Goal: Task Accomplishment & Management: Complete application form

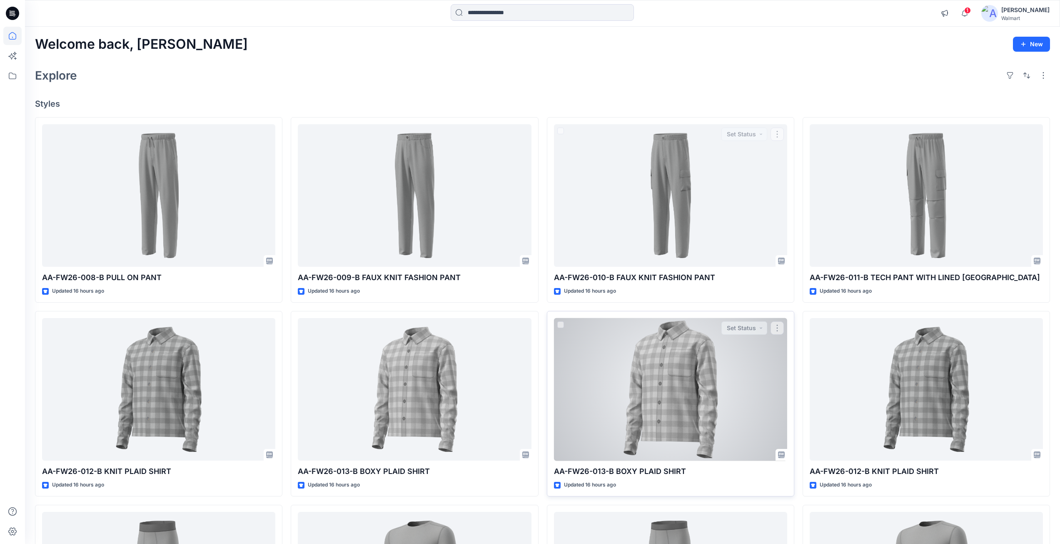
scroll to position [125, 0]
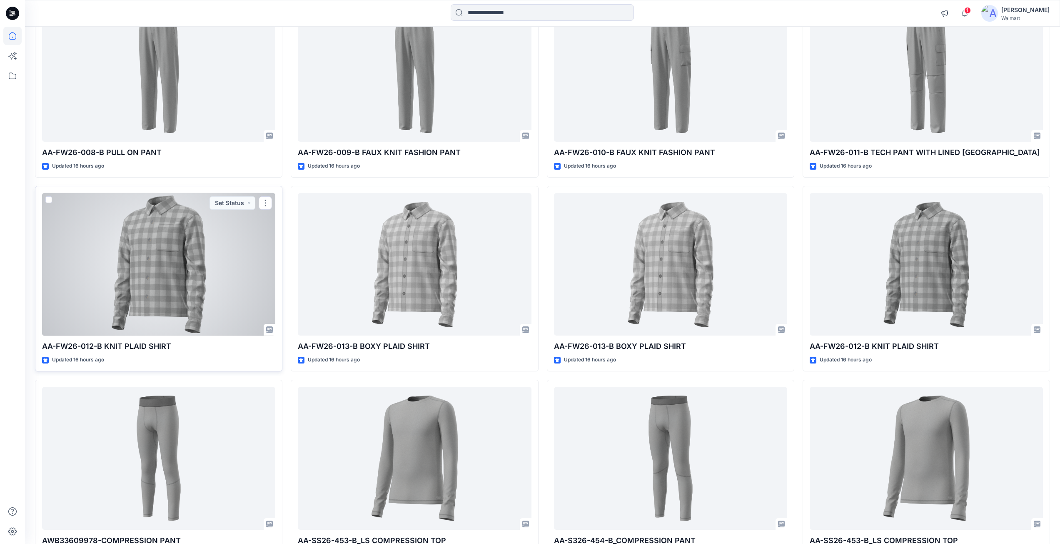
click at [182, 259] on div at bounding box center [158, 264] width 233 height 143
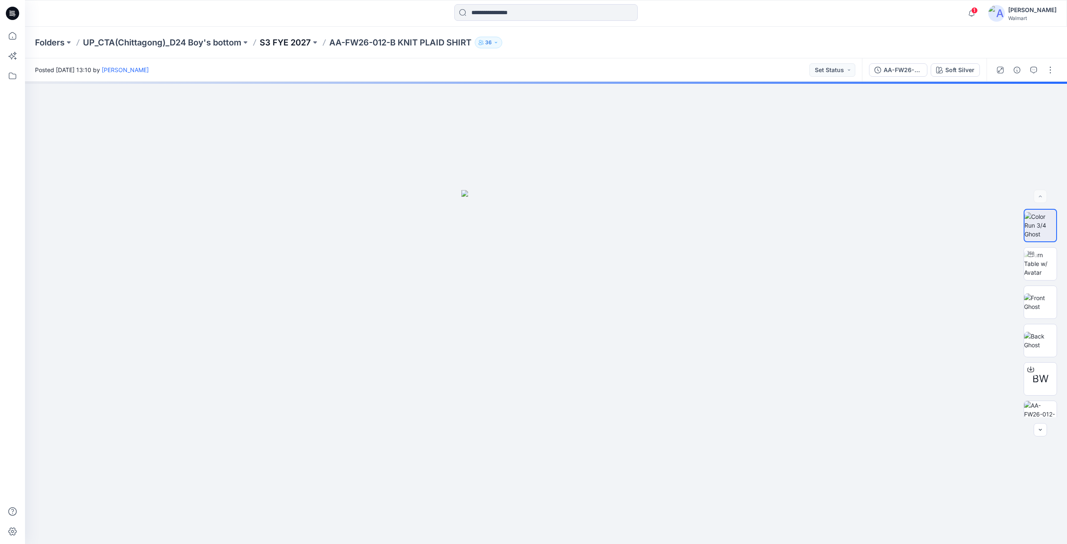
click at [275, 43] on p "S3 FYE 2027" at bounding box center [285, 43] width 51 height 12
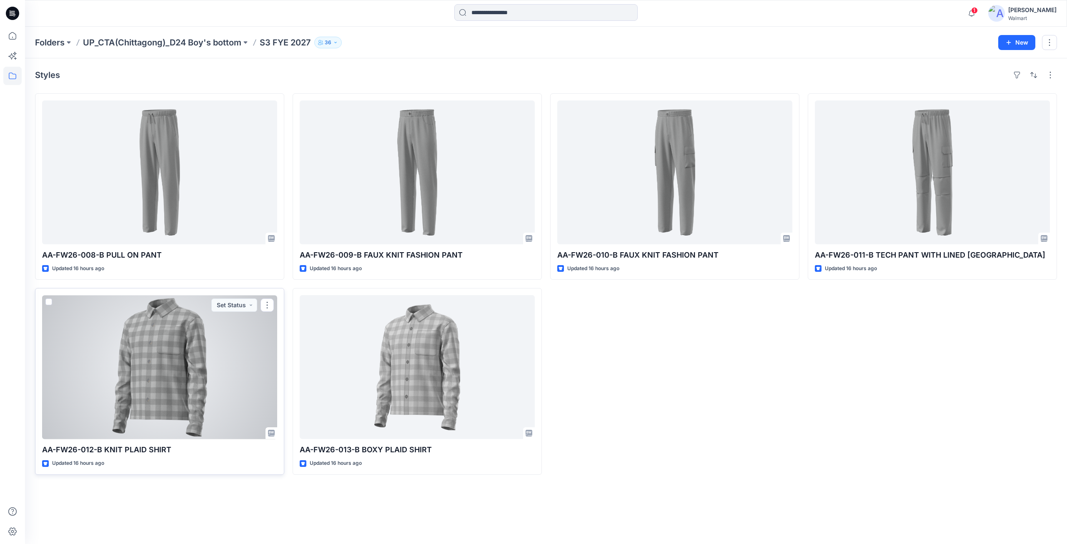
click at [235, 368] on div at bounding box center [159, 367] width 235 height 144
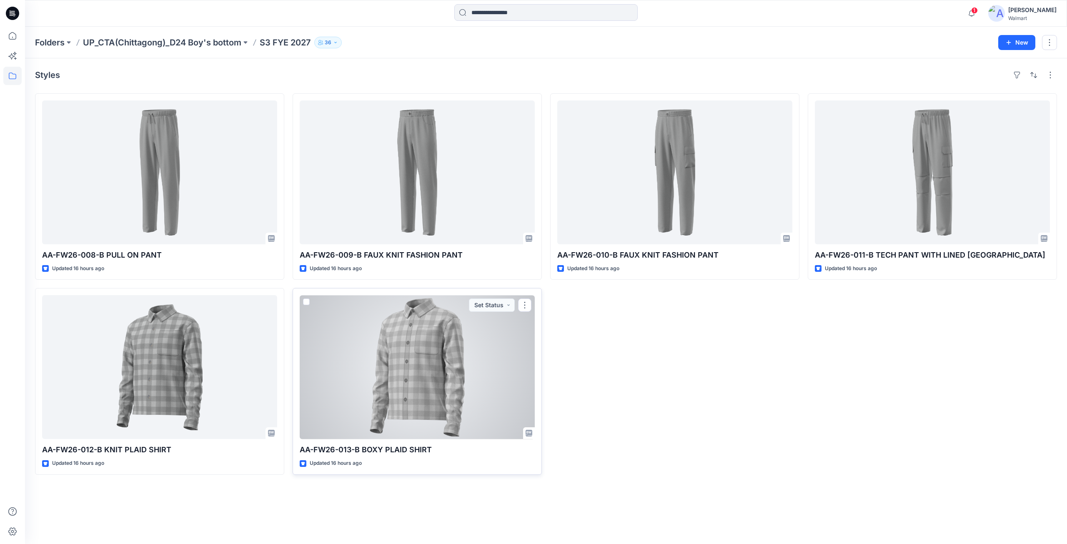
click at [315, 371] on div at bounding box center [417, 367] width 235 height 144
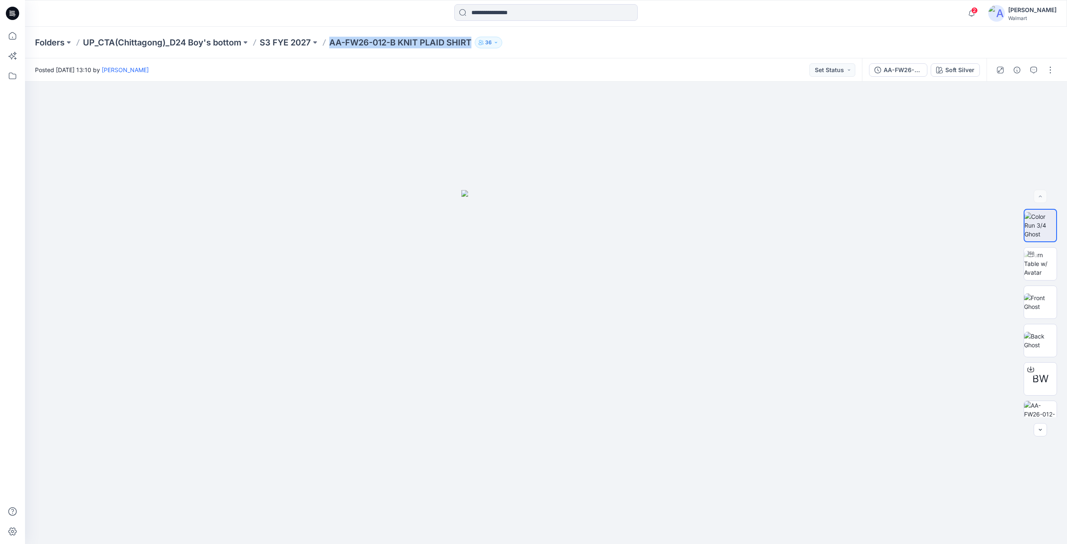
drag, startPoint x: 328, startPoint y: 47, endPoint x: 475, endPoint y: 50, distance: 146.7
click at [475, 50] on div "Folders UP_CTA(Chittagong)_D24 Boy's bottom S3 FYE 2027 AA-FW26-012-B KNIT PLAI…" at bounding box center [546, 43] width 1042 height 32
copy div "AA-FW26-012-B KNIT PLAID SHIRT 36"
click at [1046, 70] on button "button" at bounding box center [1049, 69] width 13 height 13
click at [1006, 112] on button "Edit" at bounding box center [1015, 112] width 77 height 15
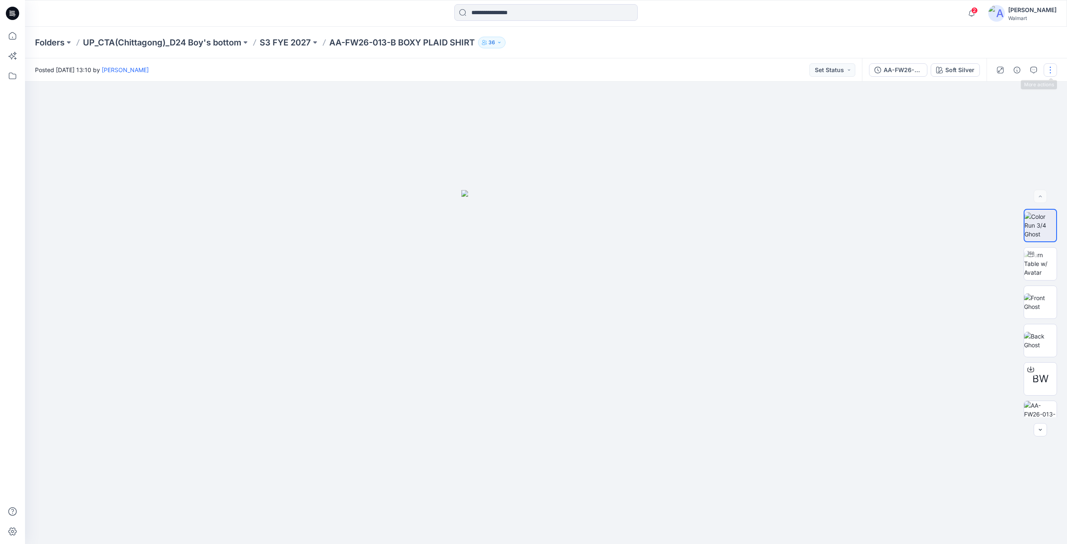
click at [1053, 66] on button "button" at bounding box center [1049, 69] width 13 height 13
click at [1005, 110] on button "Edit" at bounding box center [1015, 112] width 77 height 15
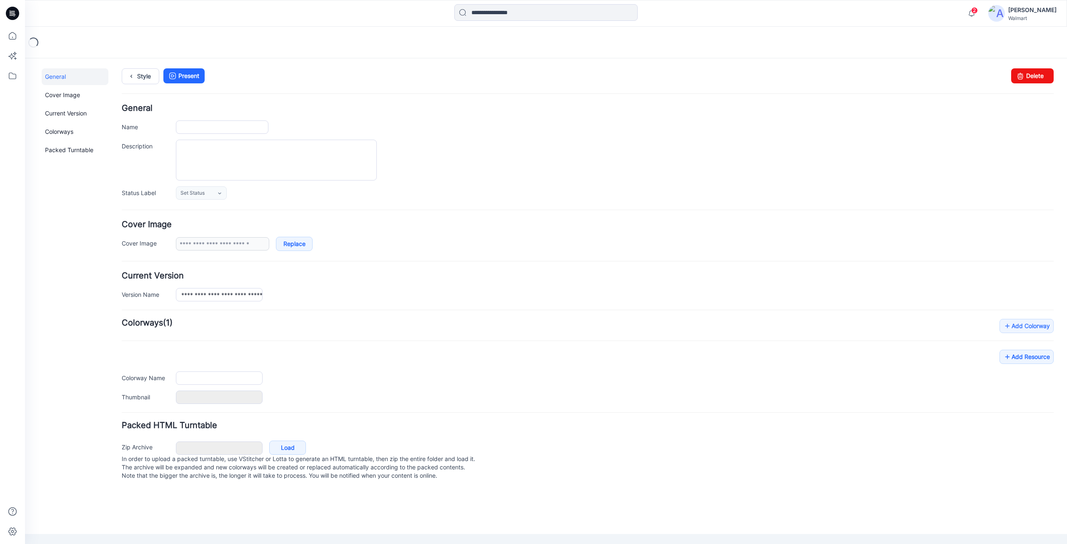
type input "**********"
type textarea "**********"
type input "**********"
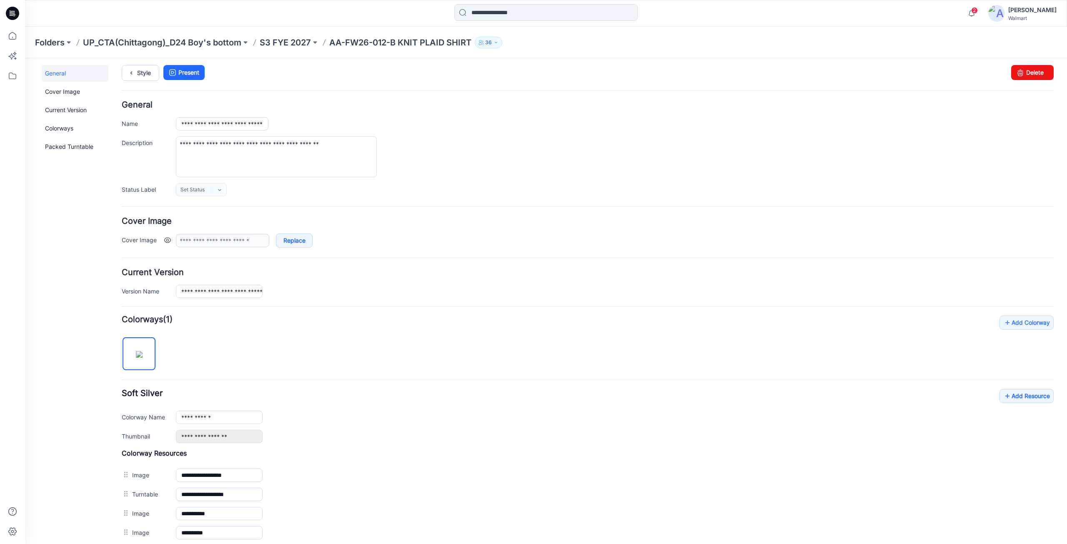
scroll to position [135, 0]
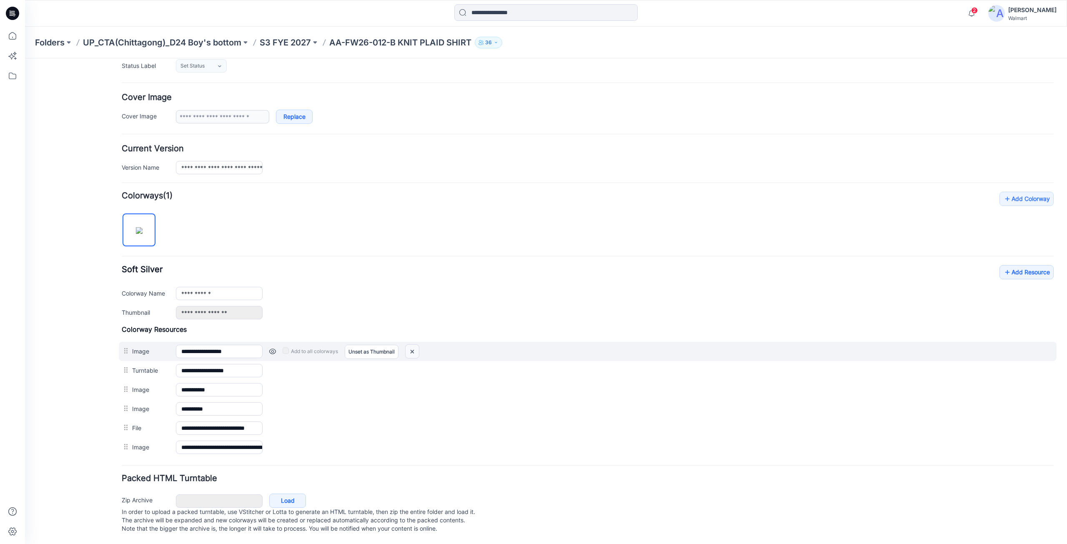
drag, startPoint x: 413, startPoint y: 340, endPoint x: 593, endPoint y: 94, distance: 305.6
click at [413, 345] on img at bounding box center [411, 352] width 13 height 14
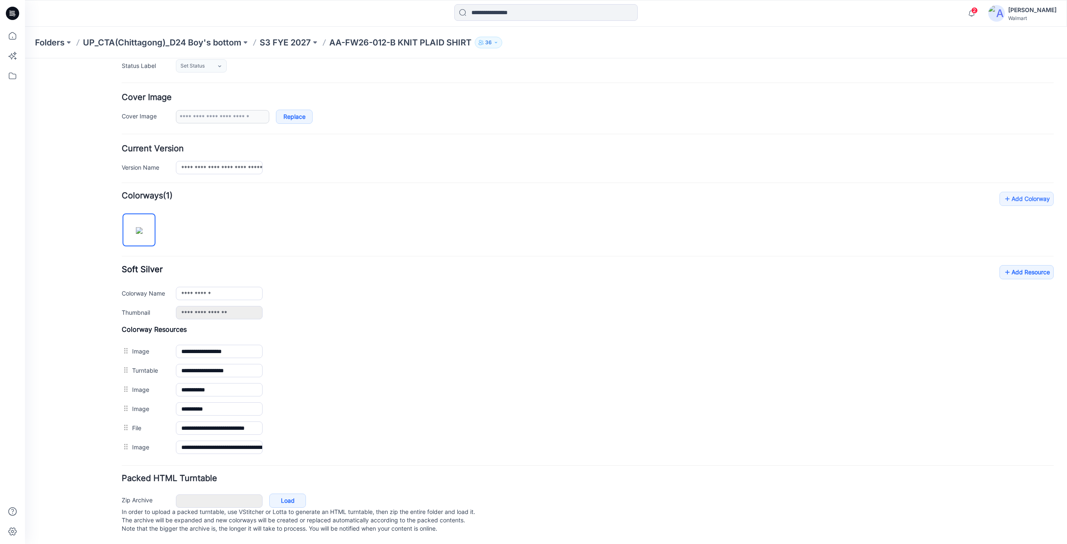
scroll to position [116, 0]
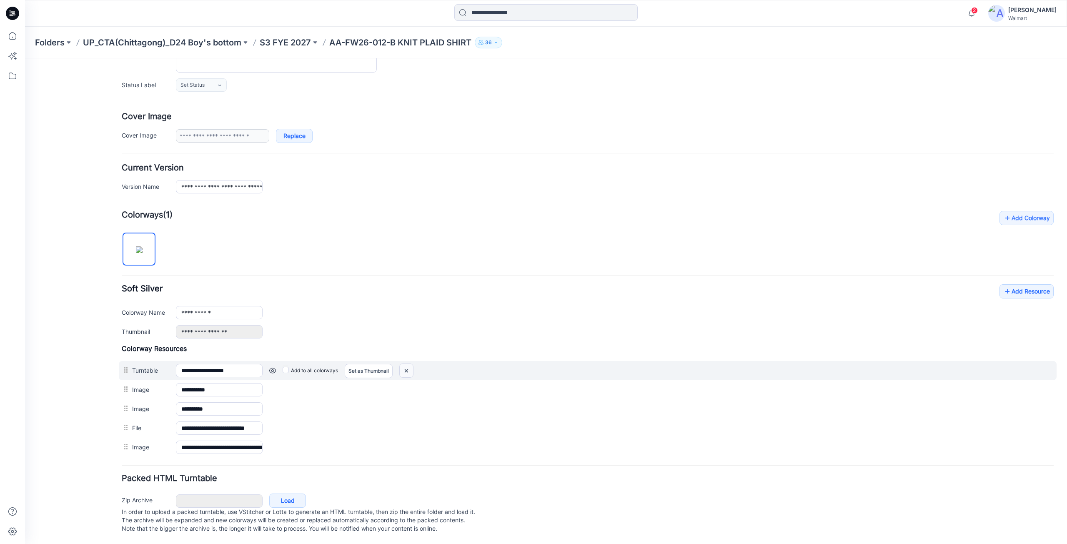
drag, startPoint x: 407, startPoint y: 359, endPoint x: 587, endPoint y: 102, distance: 313.7
click at [407, 364] on img at bounding box center [406, 371] width 13 height 14
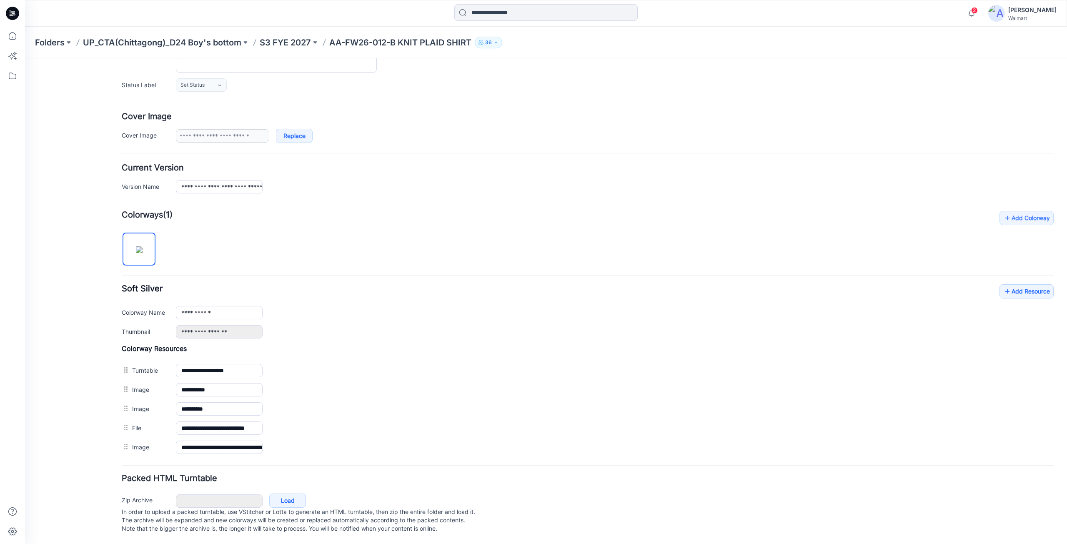
scroll to position [97, 0]
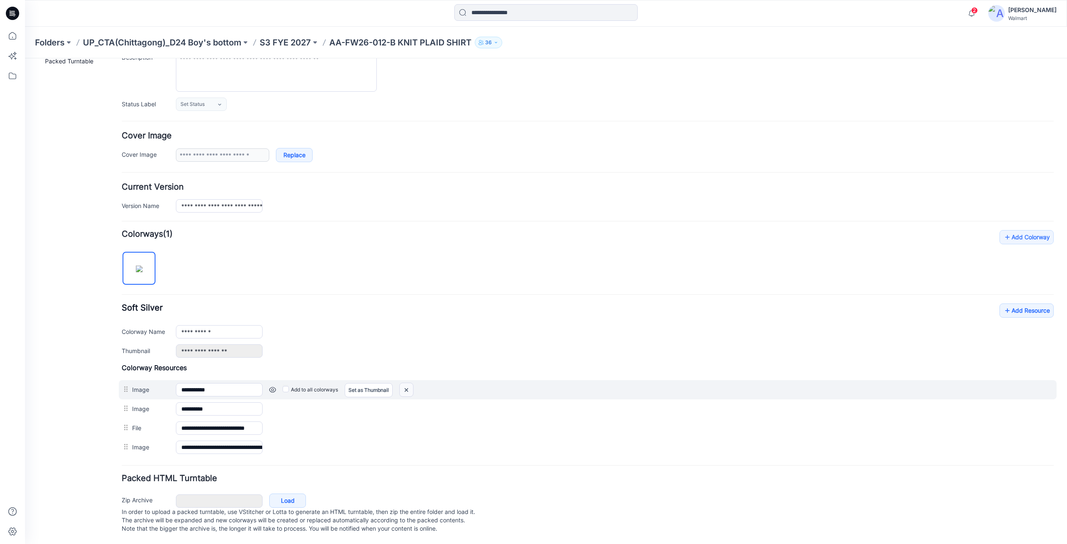
drag, startPoint x: 408, startPoint y: 381, endPoint x: 588, endPoint y: 106, distance: 329.0
click at [408, 383] on img at bounding box center [406, 390] width 13 height 14
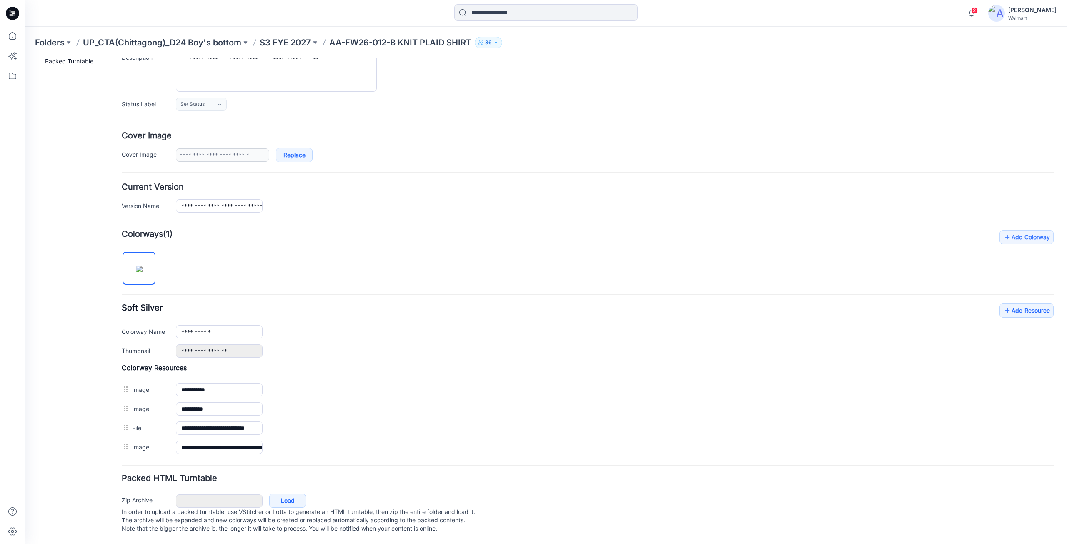
scroll to position [78, 0]
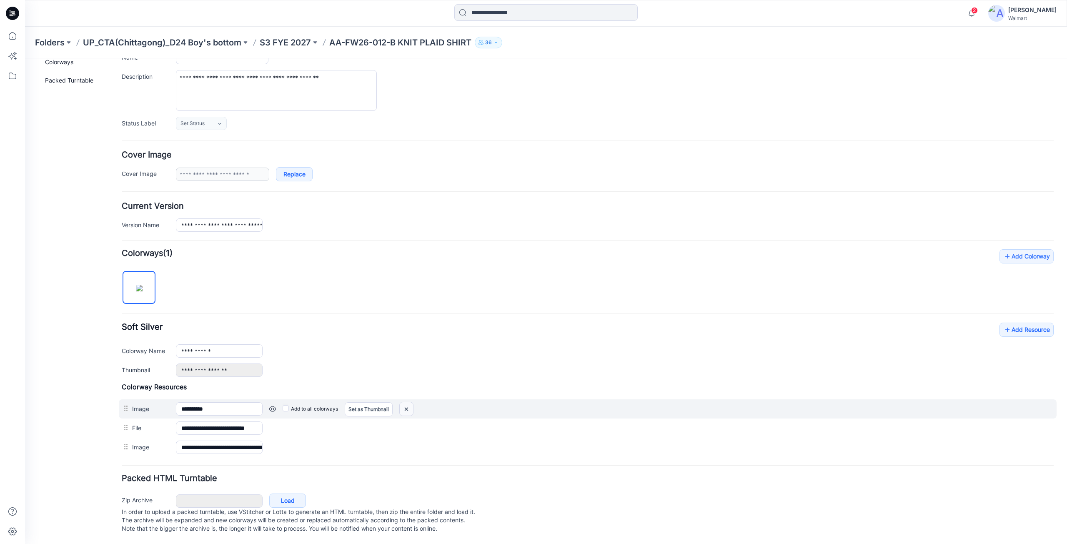
click at [403, 402] on img at bounding box center [406, 409] width 13 height 14
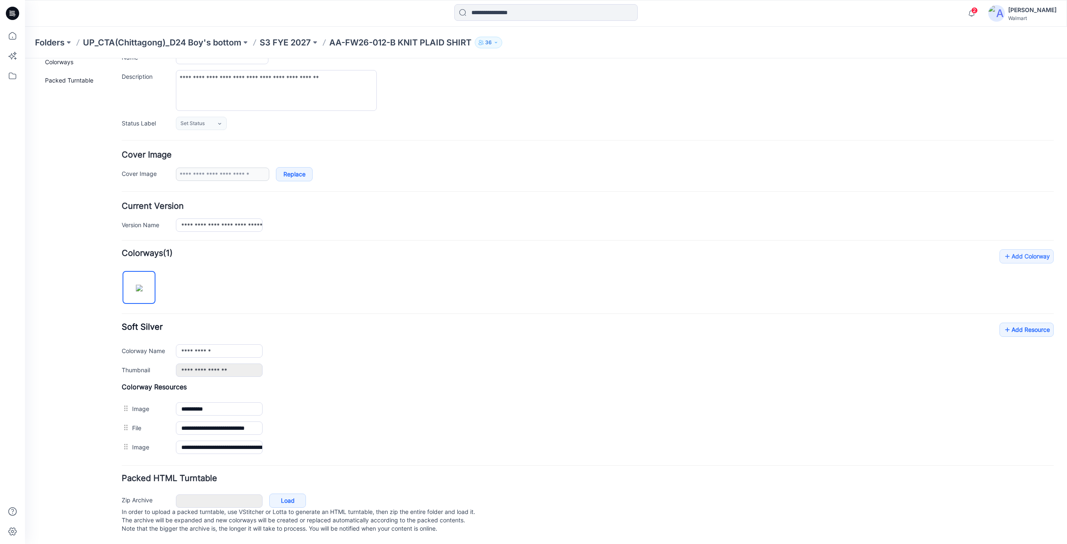
scroll to position [59, 0]
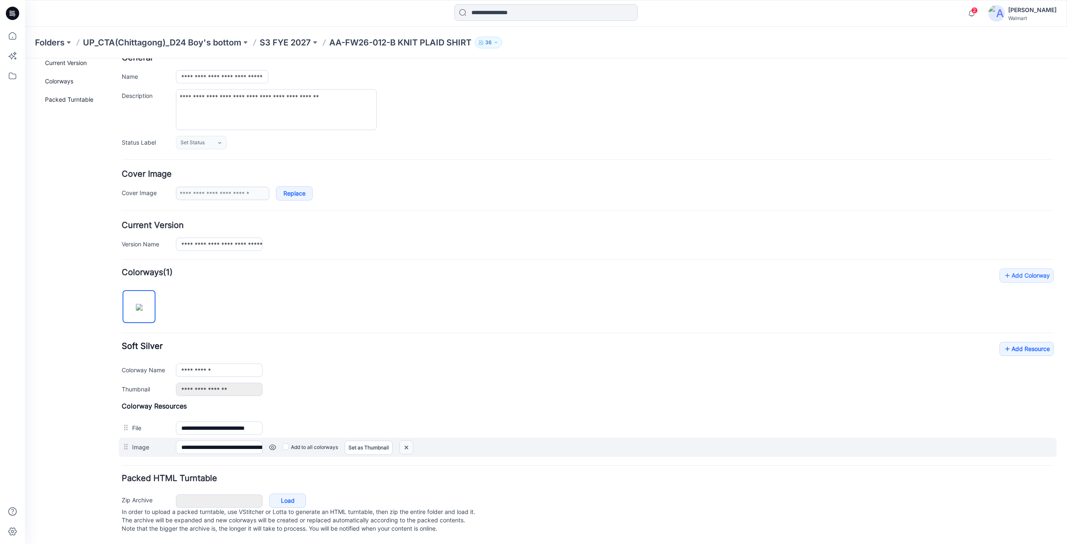
drag, startPoint x: 407, startPoint y: 439, endPoint x: 603, endPoint y: 113, distance: 379.8
click at [407, 440] on img at bounding box center [406, 447] width 13 height 14
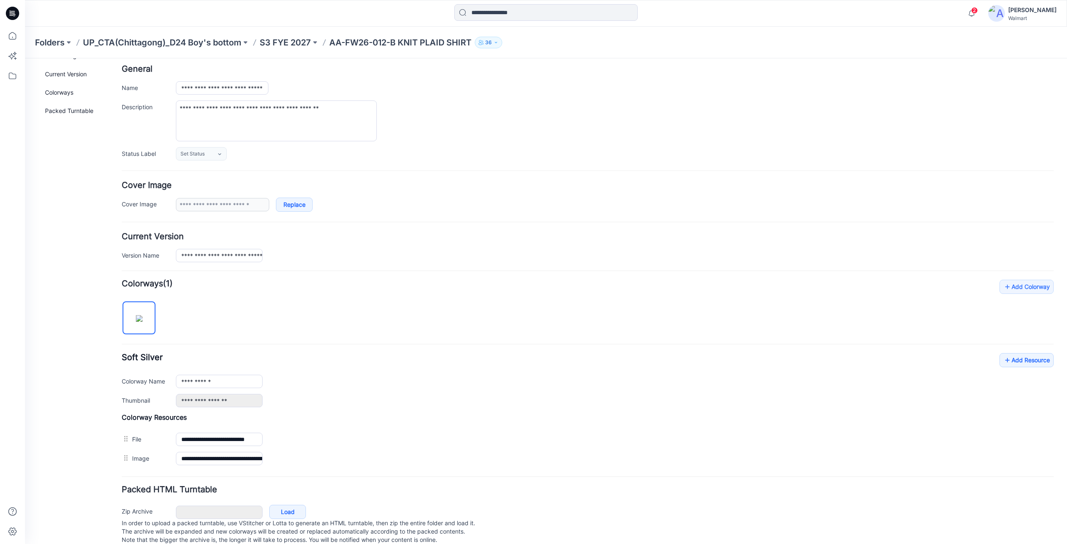
scroll to position [0, 0]
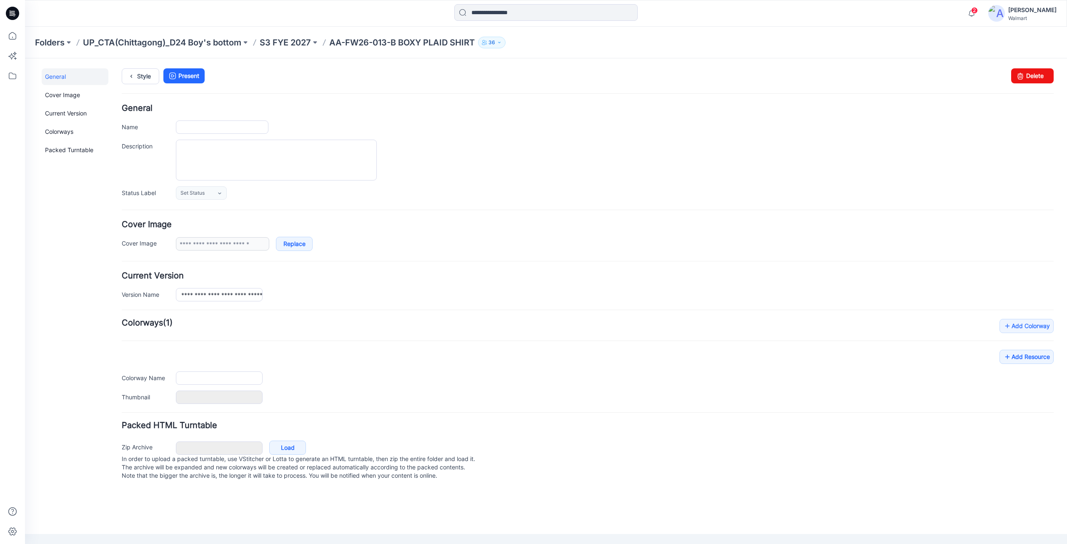
type input "**********"
type textarea "**********"
type input "**********"
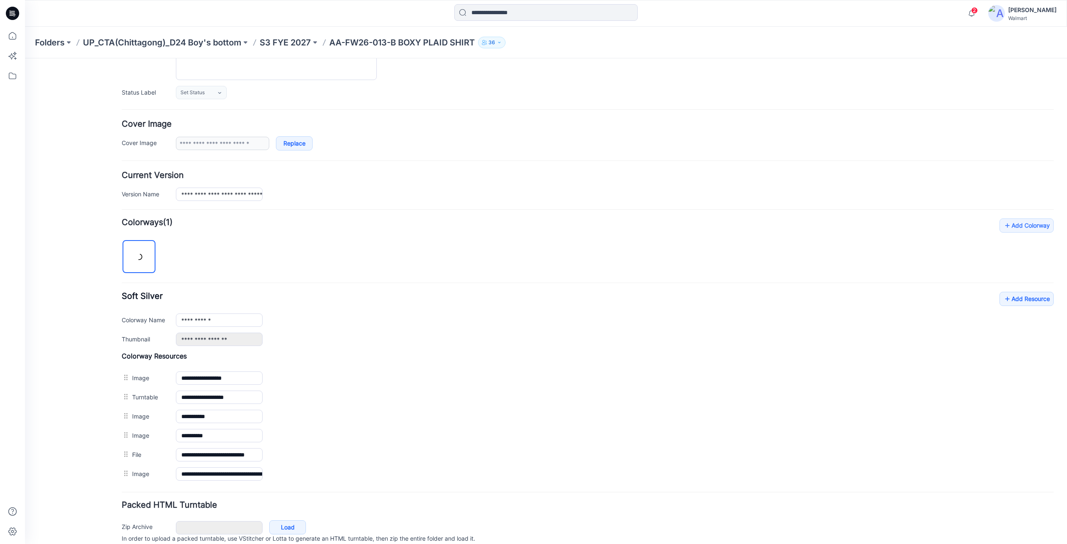
scroll to position [135, 0]
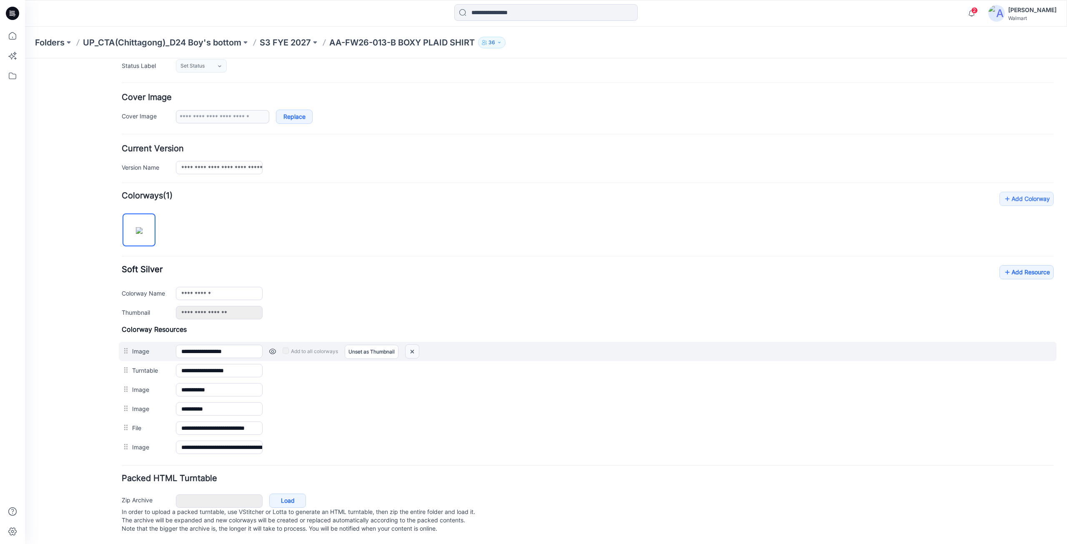
drag, startPoint x: 415, startPoint y: 343, endPoint x: 595, endPoint y: 104, distance: 299.0
click at [415, 345] on img at bounding box center [411, 352] width 13 height 14
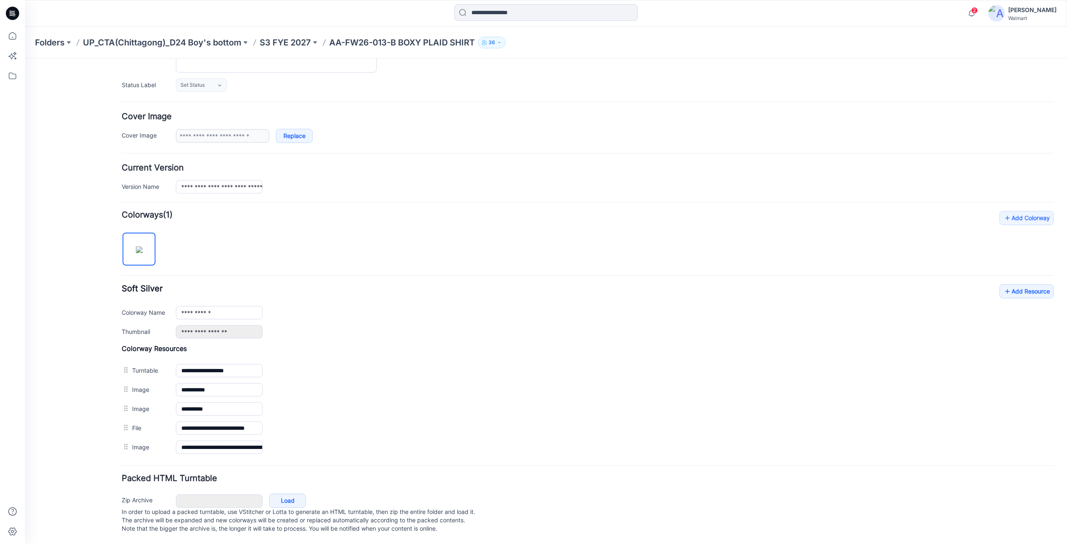
scroll to position [116, 0]
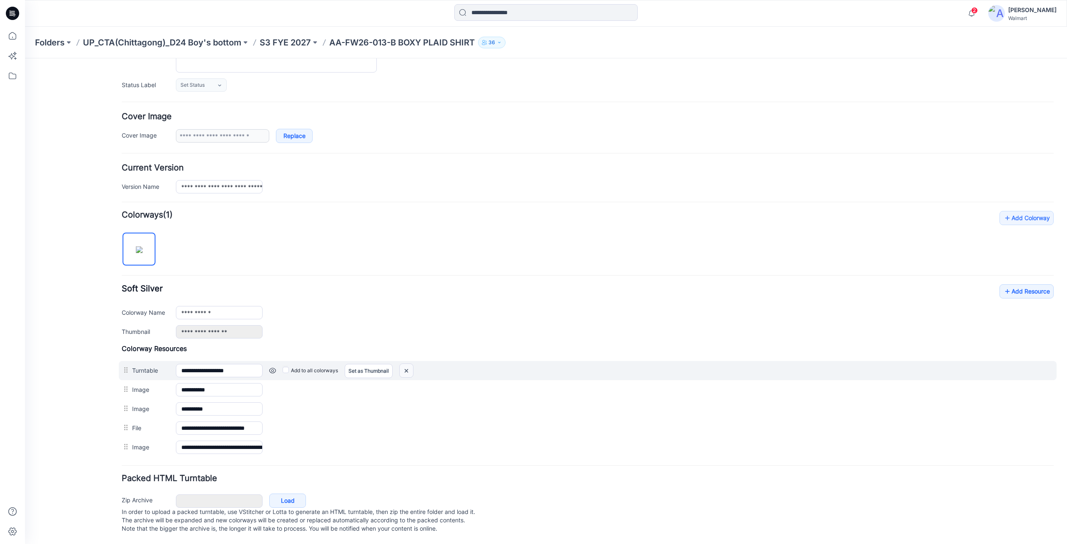
drag, startPoint x: 405, startPoint y: 362, endPoint x: 596, endPoint y: 107, distance: 318.8
click at [405, 364] on img at bounding box center [406, 371] width 13 height 14
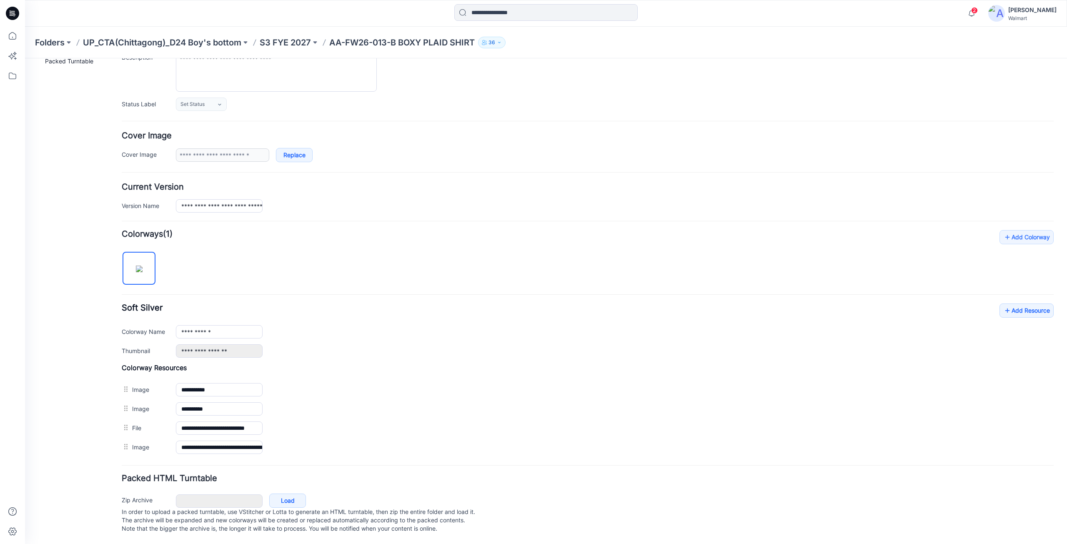
scroll to position [97, 0]
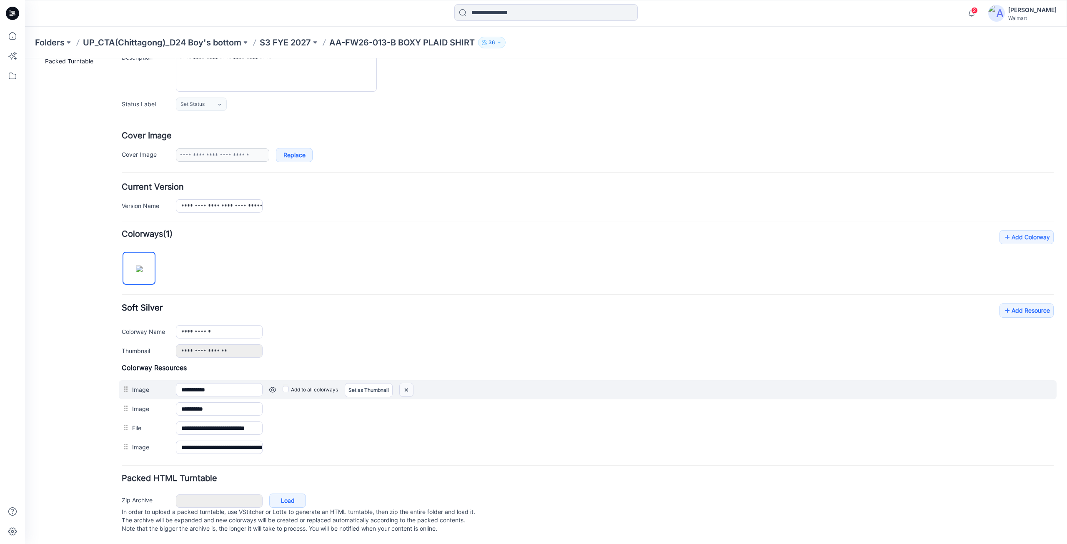
click at [405, 383] on img at bounding box center [406, 390] width 13 height 14
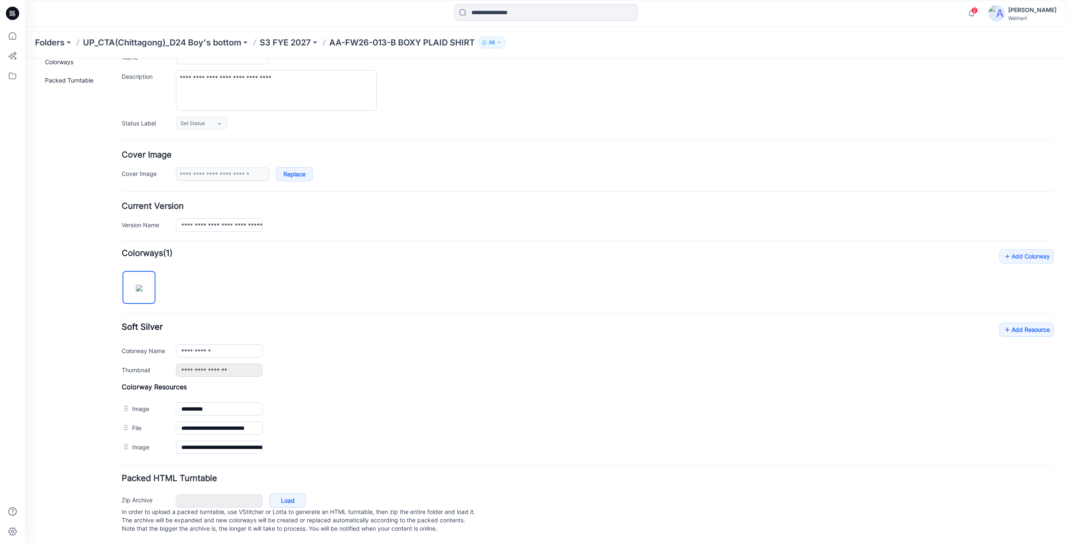
scroll to position [78, 0]
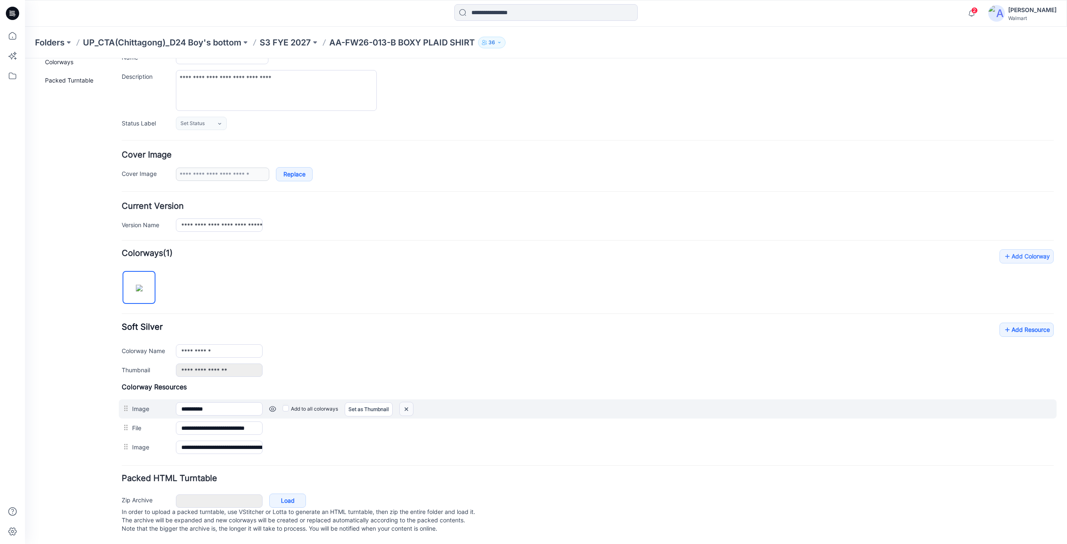
drag, startPoint x: 408, startPoint y: 401, endPoint x: 589, endPoint y: 106, distance: 346.4
click at [408, 402] on img at bounding box center [406, 409] width 13 height 14
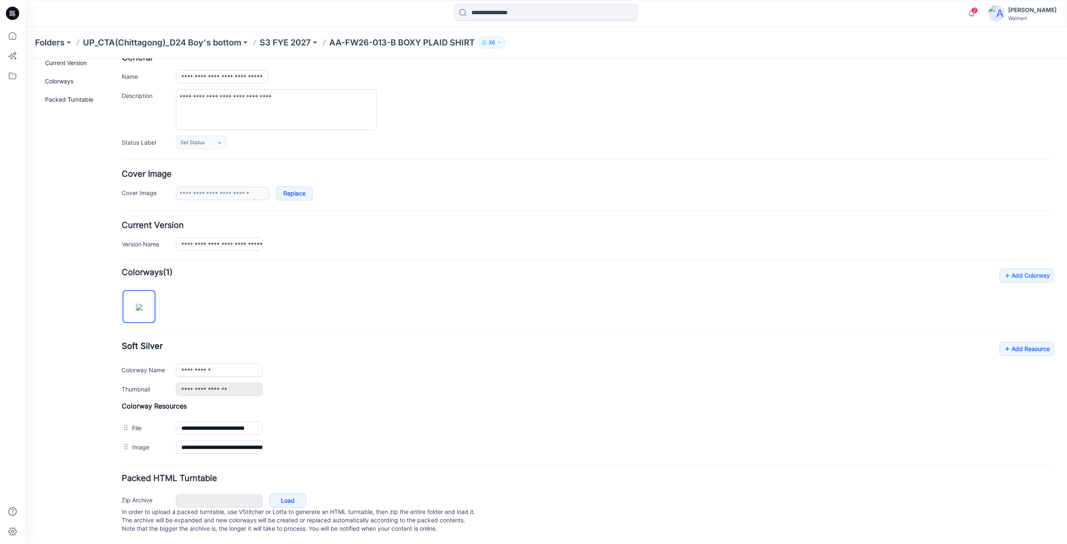
scroll to position [59, 0]
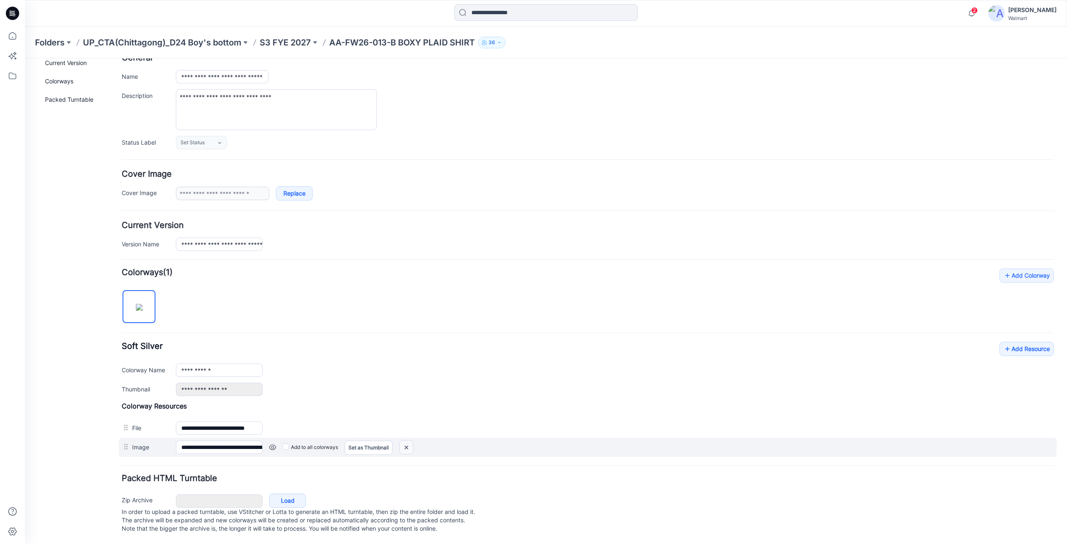
drag, startPoint x: 409, startPoint y: 442, endPoint x: 602, endPoint y: 113, distance: 381.9
click at [409, 442] on img at bounding box center [406, 447] width 13 height 14
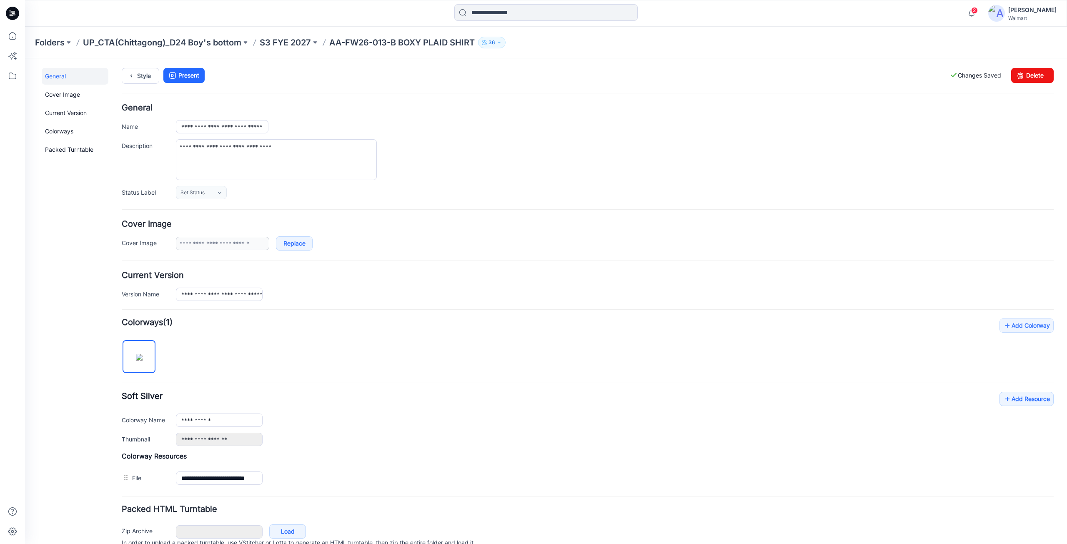
scroll to position [0, 0]
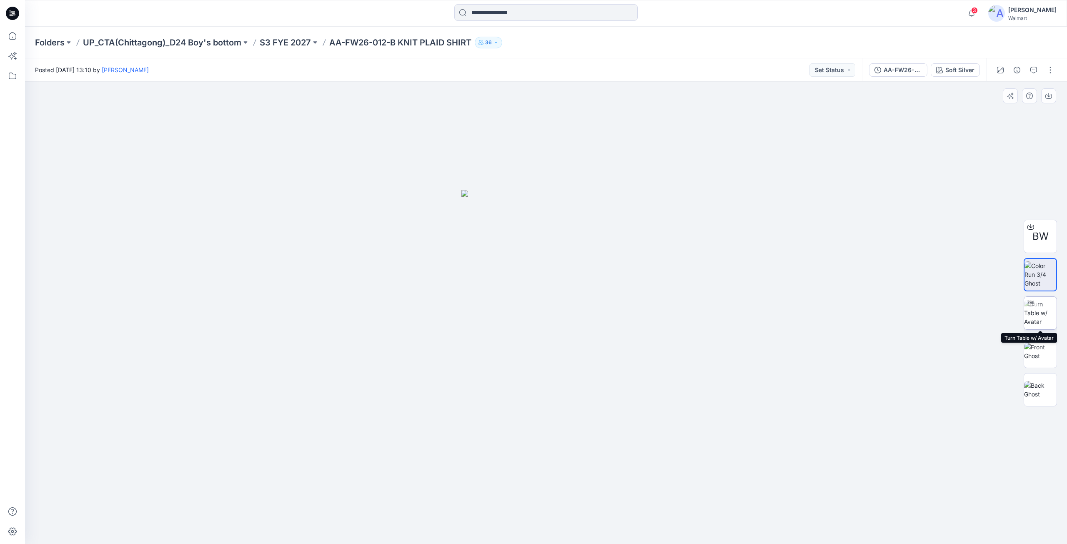
click at [1043, 304] on img at bounding box center [1040, 313] width 33 height 26
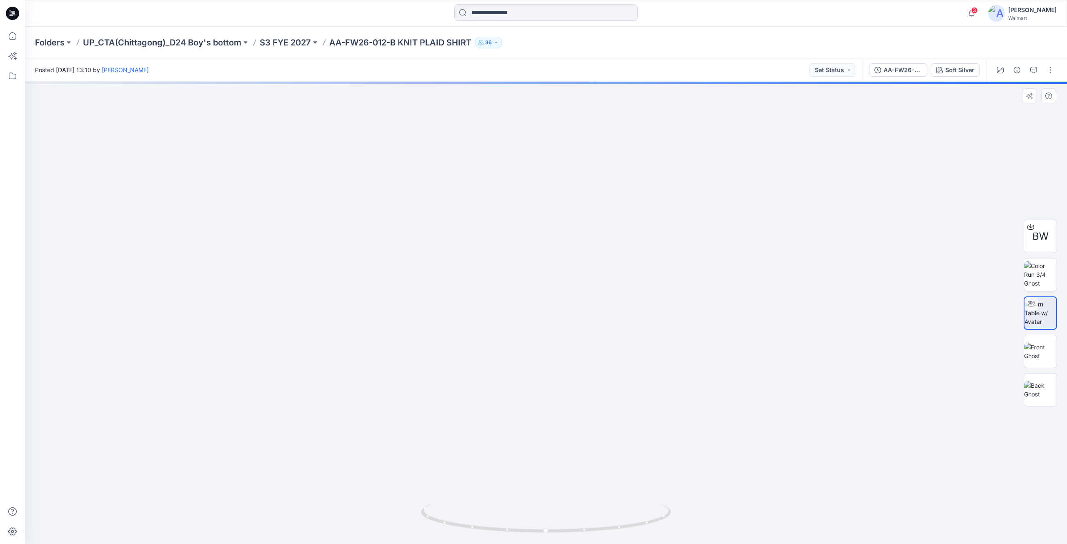
drag, startPoint x: 570, startPoint y: 274, endPoint x: 565, endPoint y: 372, distance: 98.0
click at [565, 371] on img at bounding box center [542, 73] width 1580 height 941
click at [1035, 278] on img at bounding box center [1040, 274] width 33 height 26
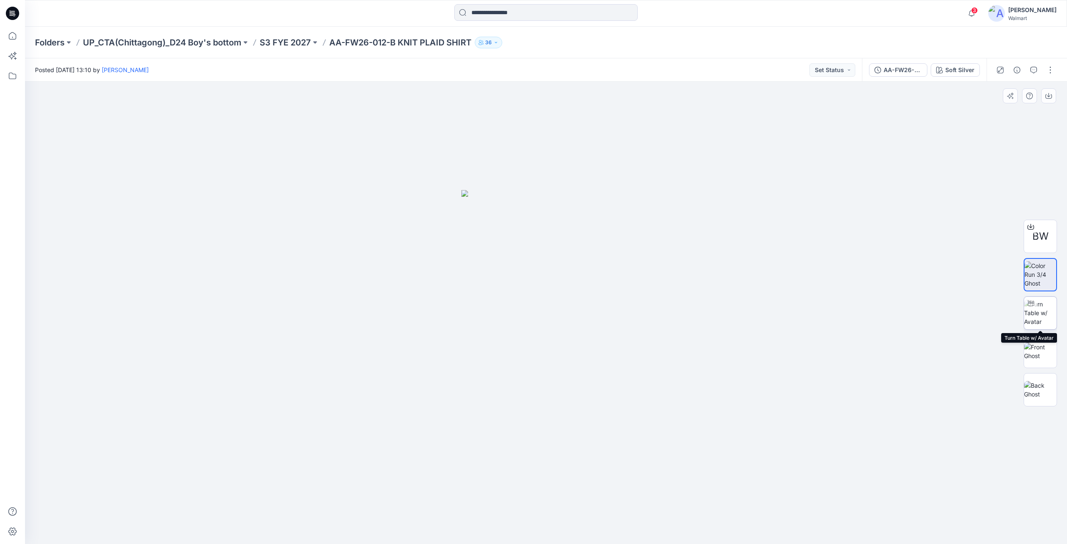
click at [1049, 313] on img at bounding box center [1040, 313] width 33 height 26
click at [1050, 71] on button "button" at bounding box center [1049, 69] width 13 height 13
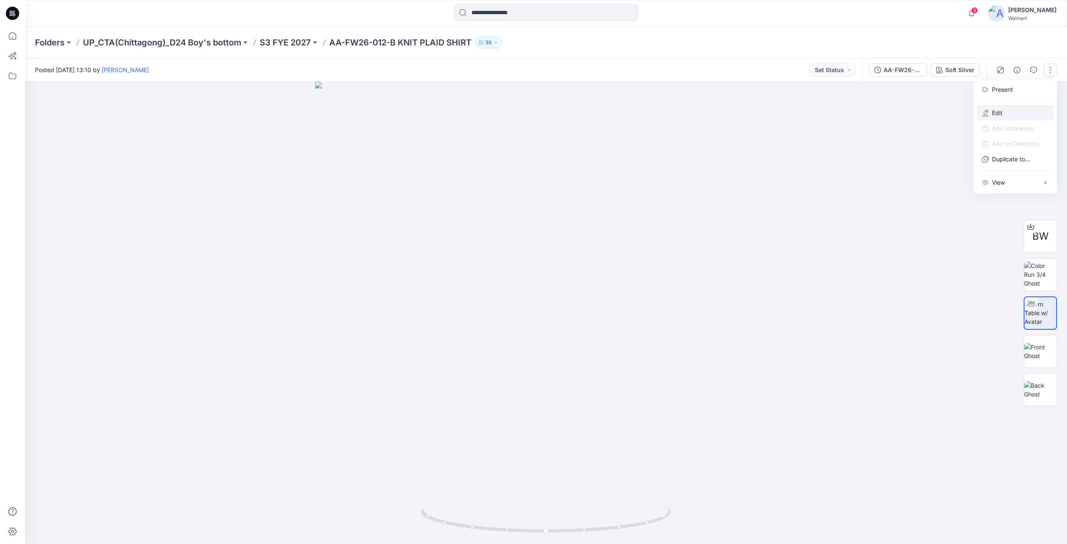
click at [1004, 109] on button "Edit" at bounding box center [1015, 112] width 77 height 15
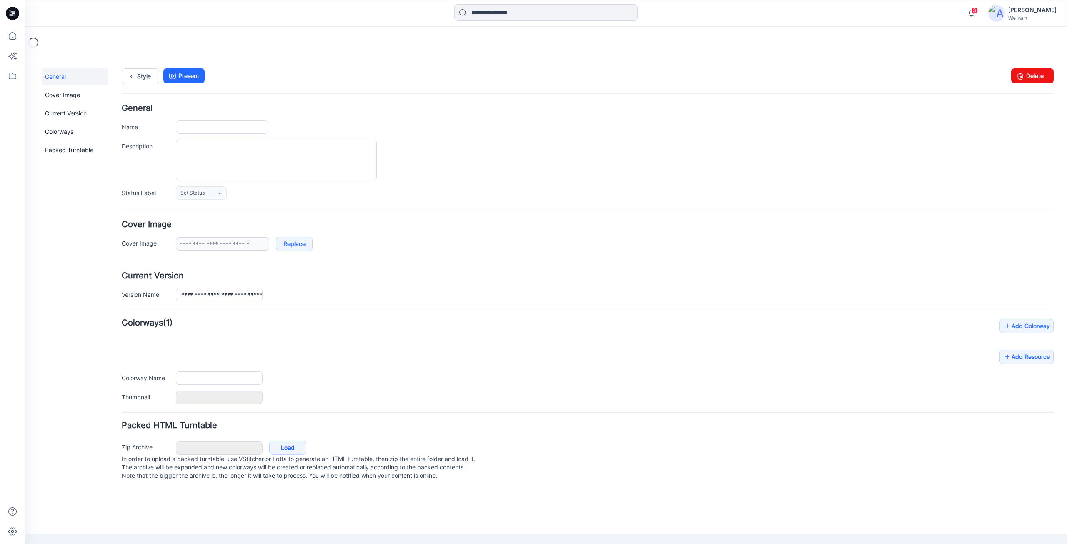
type input "**********"
type textarea "**********"
type input "**********"
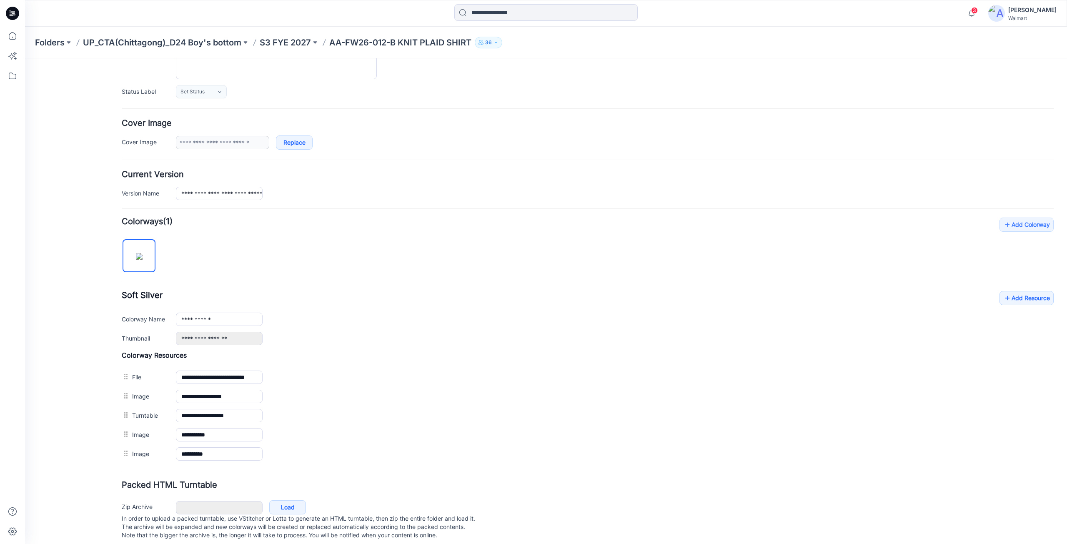
scroll to position [116, 0]
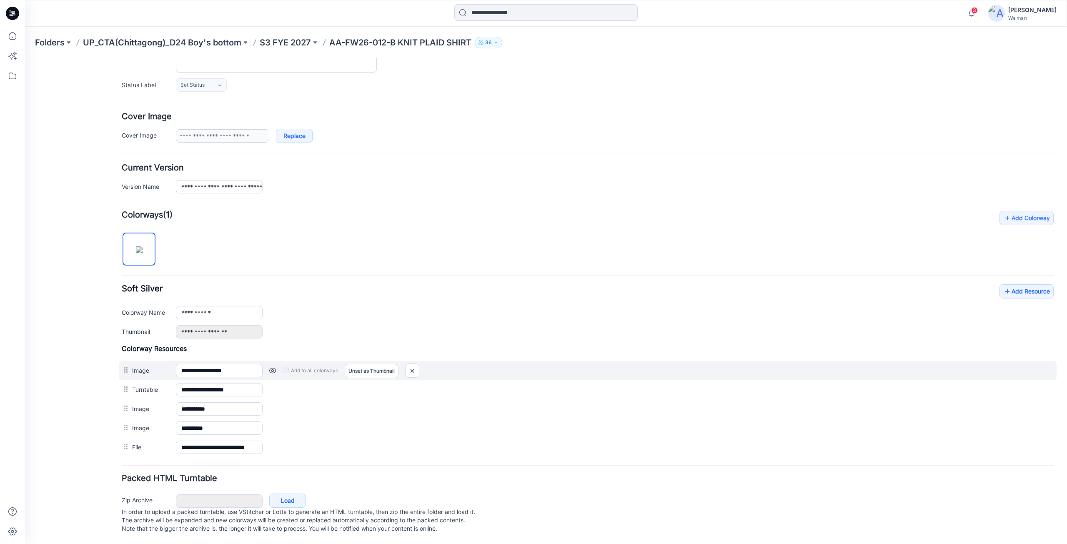
click at [273, 367] on link at bounding box center [272, 370] width 7 height 7
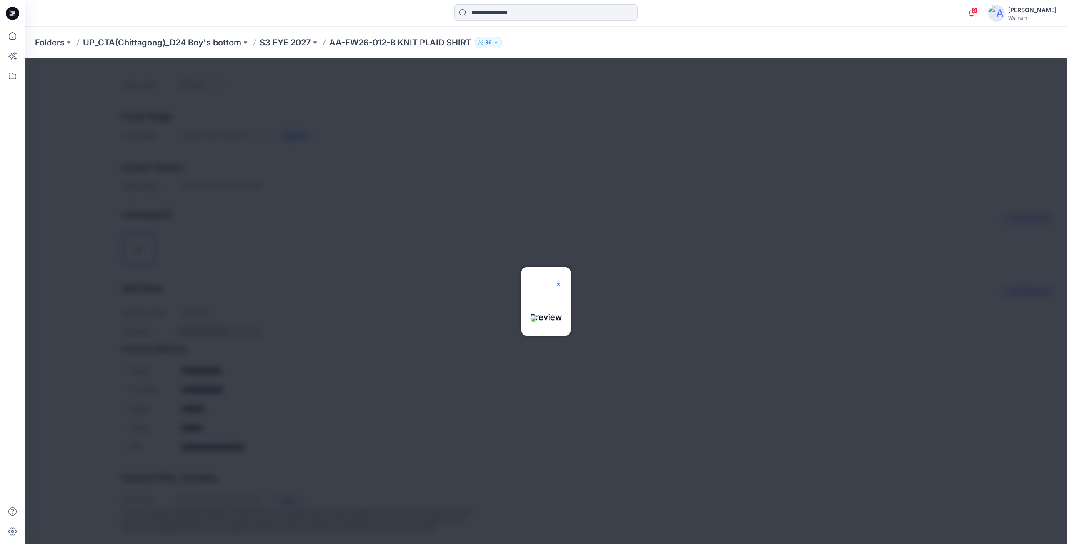
click at [562, 281] on img at bounding box center [558, 284] width 7 height 7
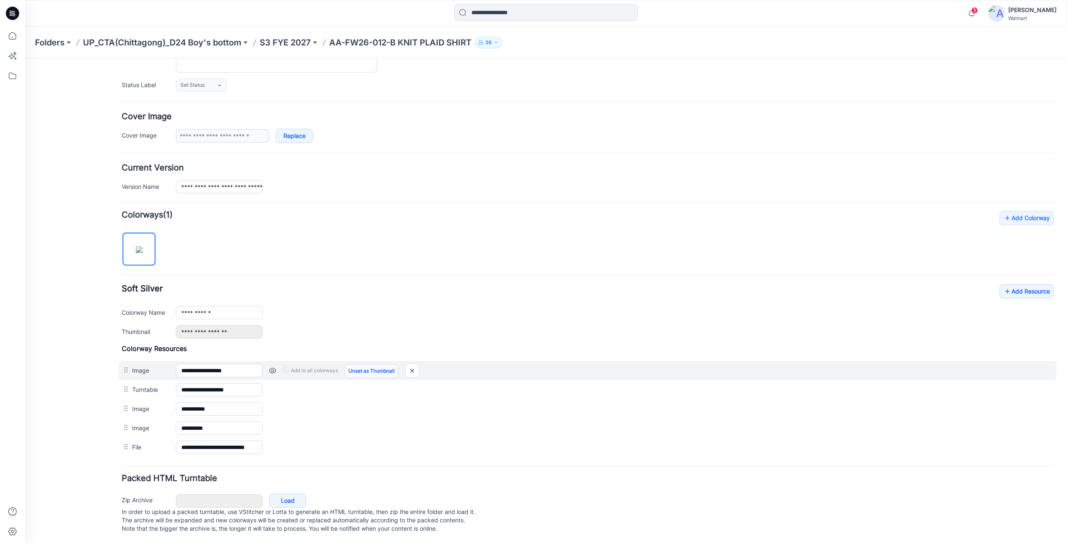
click at [365, 364] on link "Unset as Thumbnail" at bounding box center [372, 371] width 54 height 14
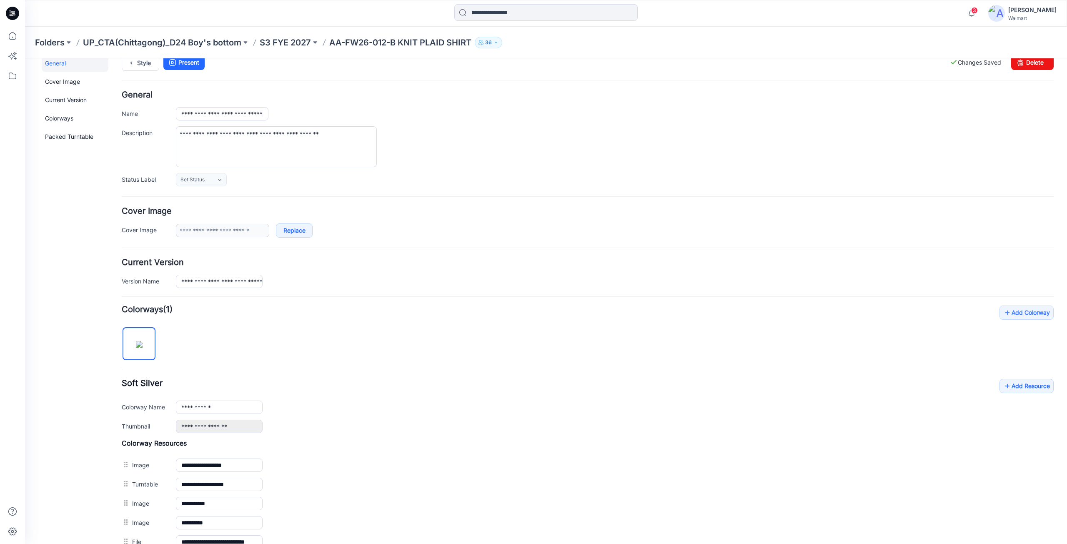
scroll to position [0, 0]
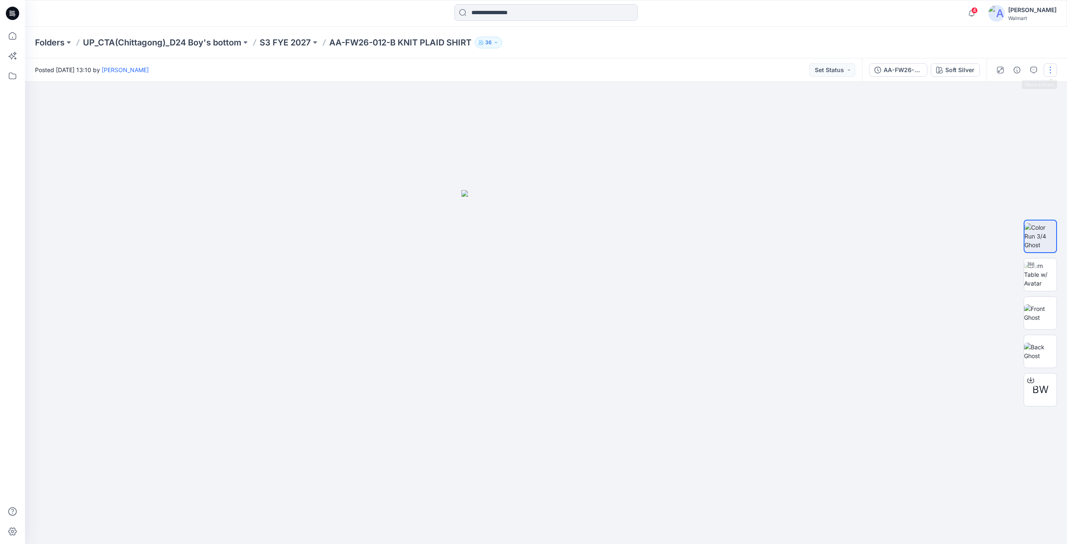
click at [1053, 73] on button "button" at bounding box center [1049, 69] width 13 height 13
click at [1001, 112] on p "Edit" at bounding box center [997, 112] width 10 height 9
click at [1052, 73] on button "button" at bounding box center [1049, 69] width 13 height 13
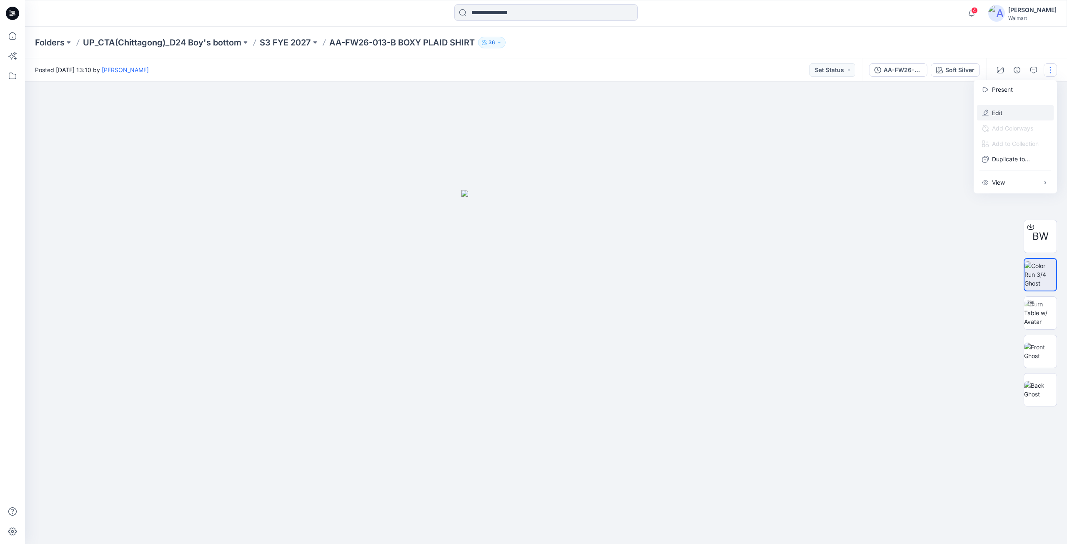
click at [1004, 115] on button "Edit" at bounding box center [1015, 112] width 77 height 15
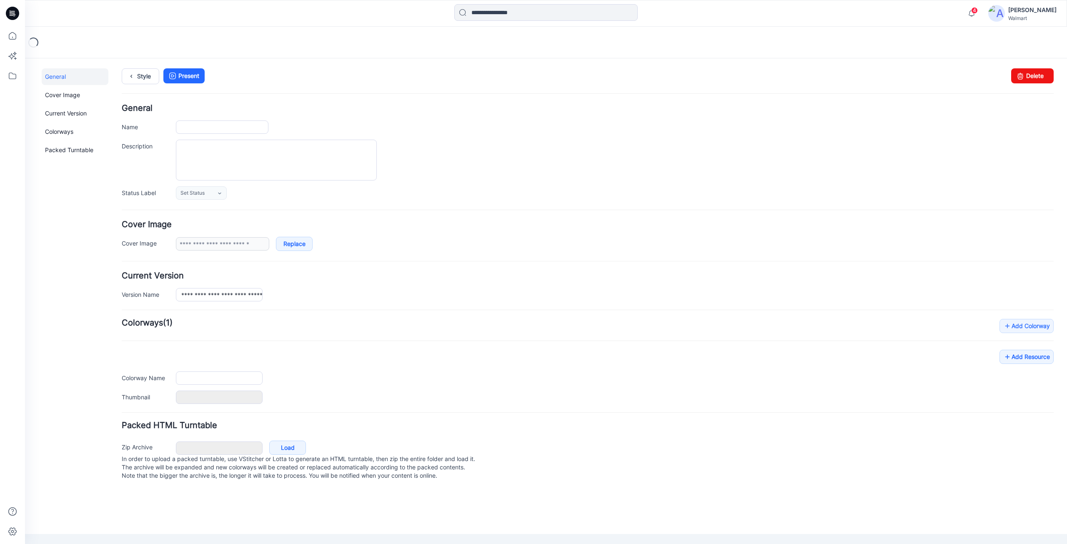
type input "**********"
type textarea "**********"
type input "**********"
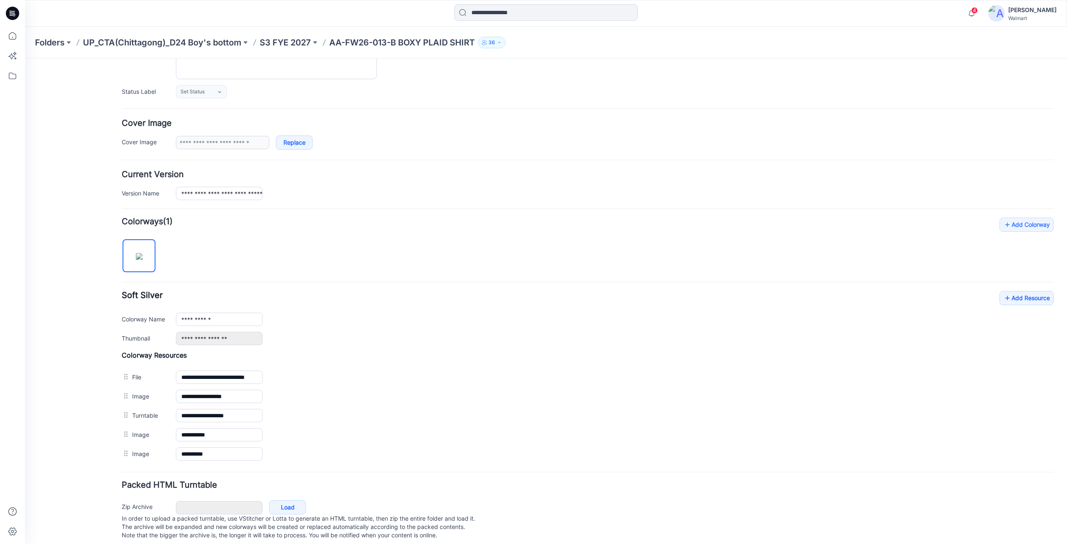
scroll to position [116, 0]
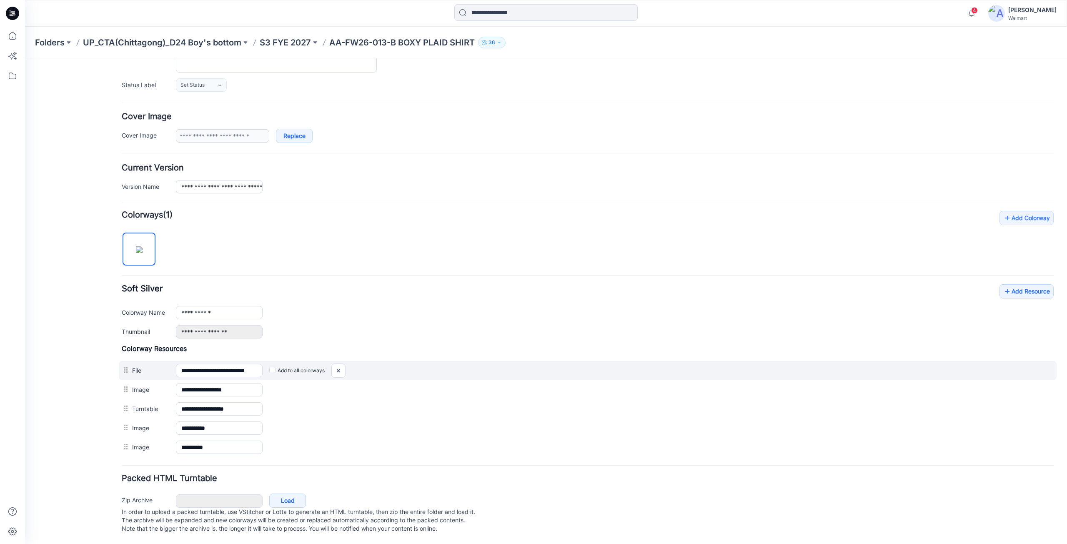
click at [307, 364] on label "Add to all colorways" at bounding box center [296, 370] width 55 height 13
drag, startPoint x: 338, startPoint y: 362, endPoint x: 634, endPoint y: 115, distance: 385.8
click at [338, 364] on img at bounding box center [338, 371] width 13 height 14
drag, startPoint x: 338, startPoint y: 363, endPoint x: 589, endPoint y: 115, distance: 353.0
click at [338, 364] on img at bounding box center [338, 371] width 13 height 14
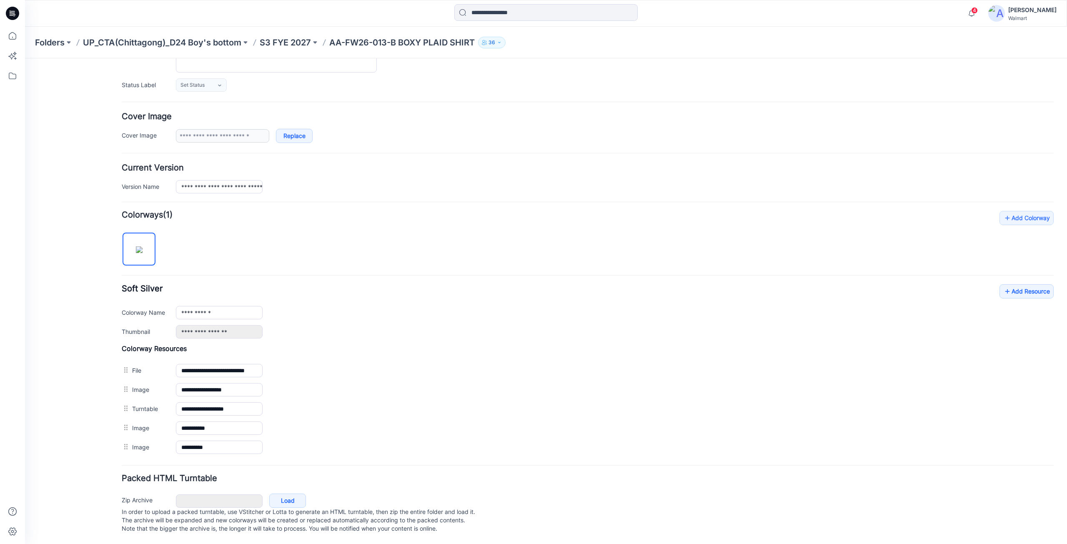
scroll to position [97, 0]
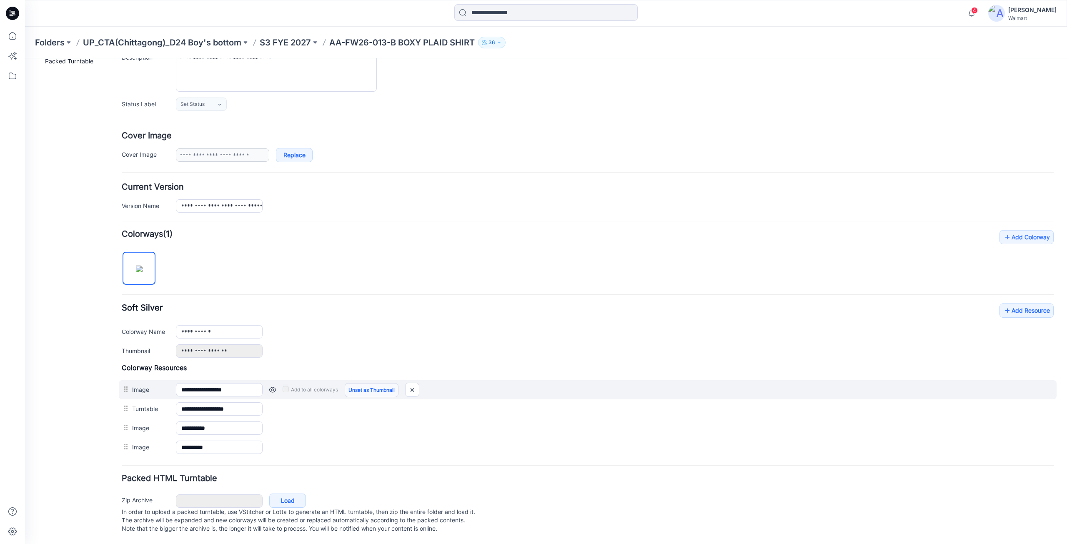
click at [362, 383] on link "Unset as Thumbnail" at bounding box center [372, 390] width 54 height 14
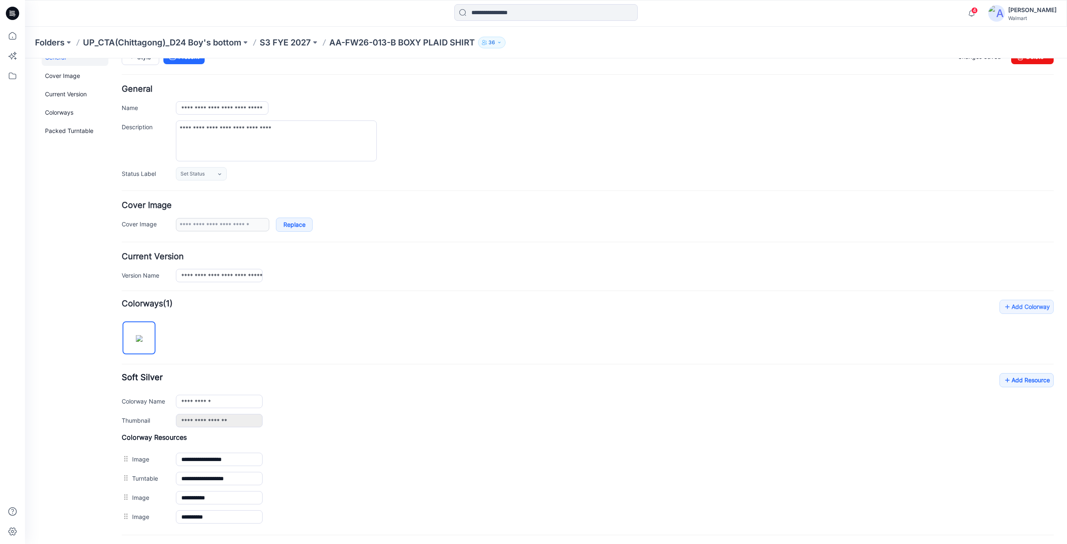
scroll to position [0, 0]
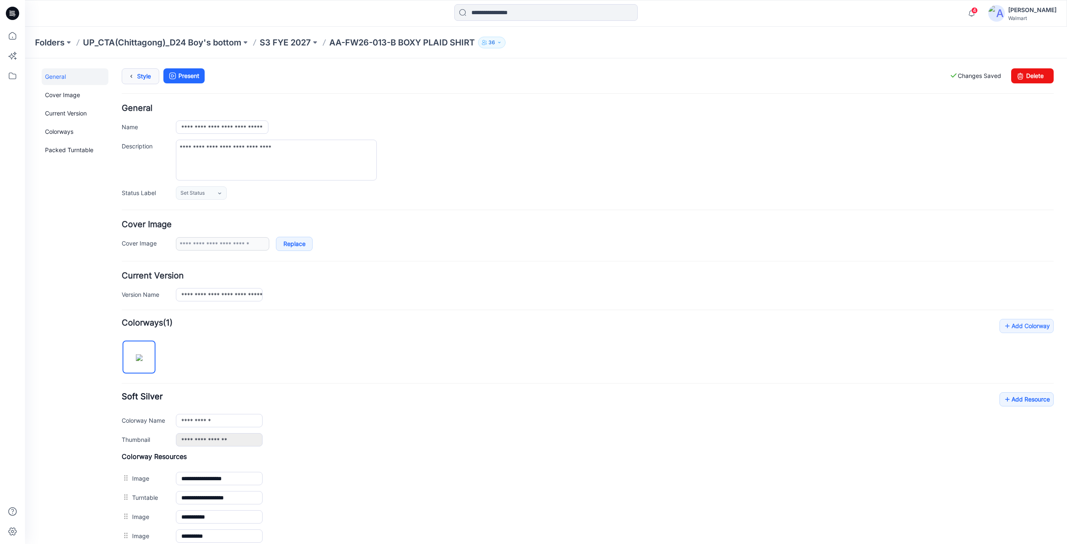
click at [149, 79] on link "Style" at bounding box center [141, 76] width 38 height 16
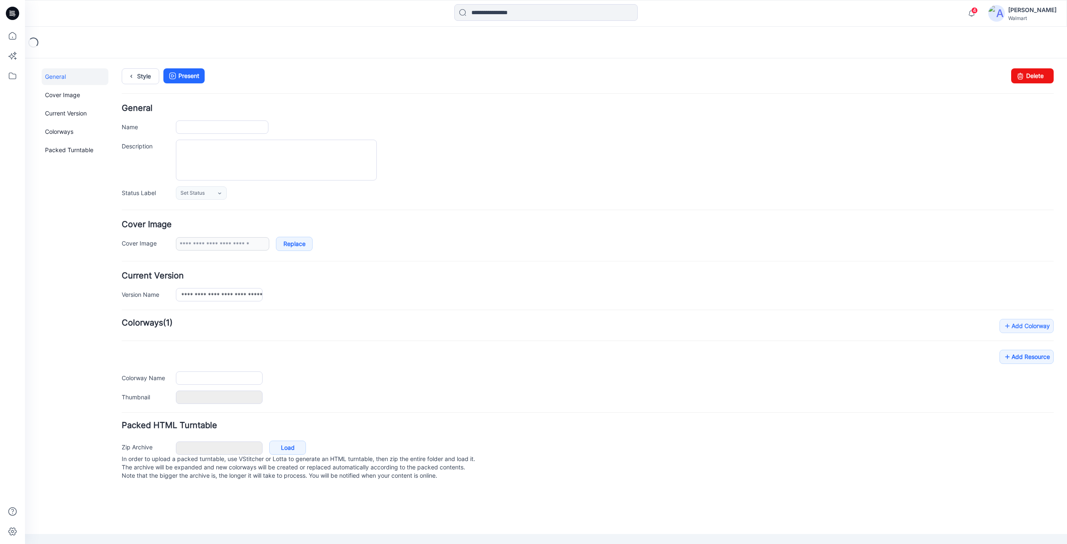
type input "**********"
type textarea "**********"
type input "**********"
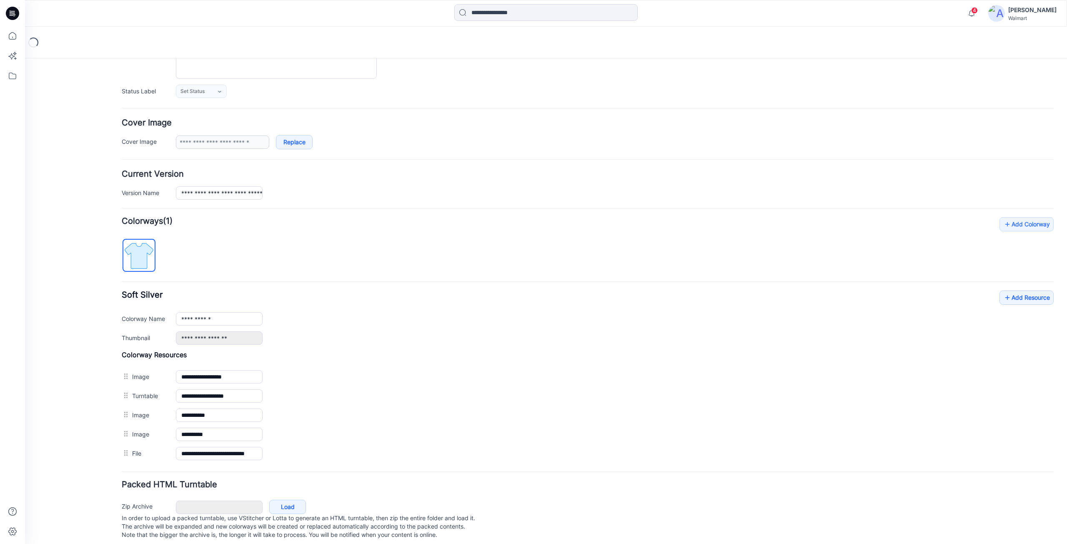
scroll to position [116, 0]
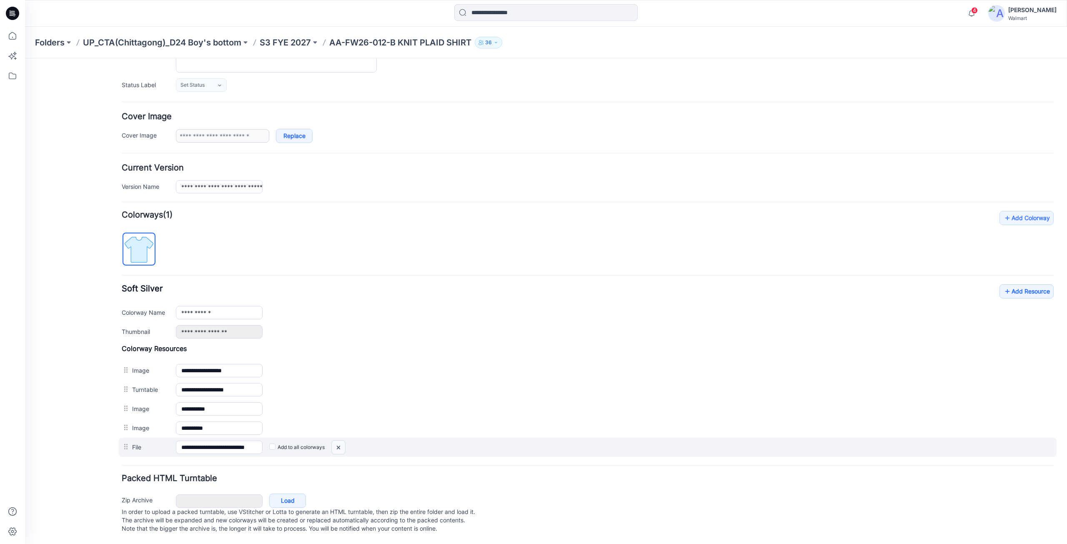
drag, startPoint x: 344, startPoint y: 439, endPoint x: 603, endPoint y: 109, distance: 419.0
click at [344, 440] on img at bounding box center [338, 447] width 13 height 14
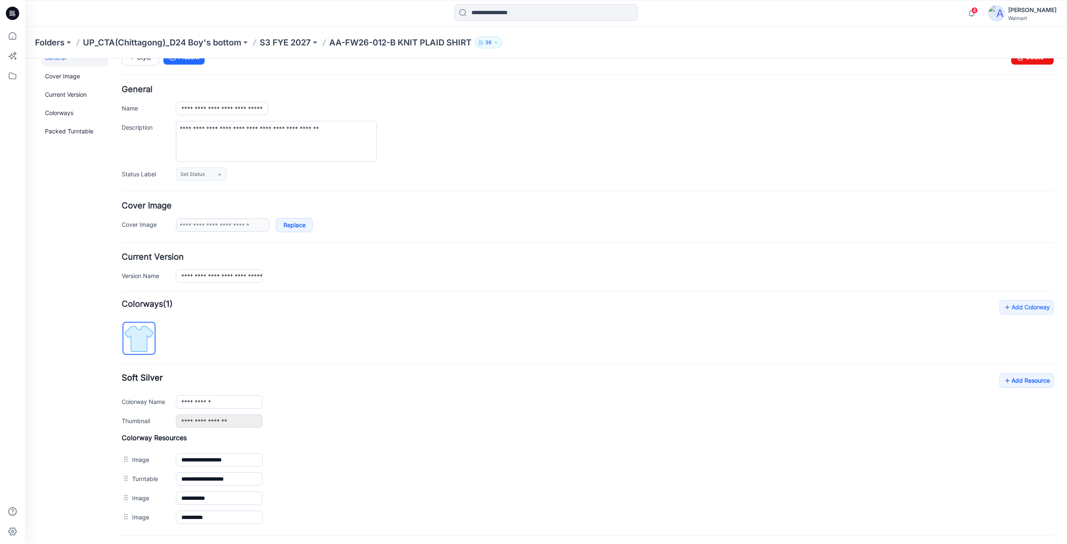
scroll to position [0, 0]
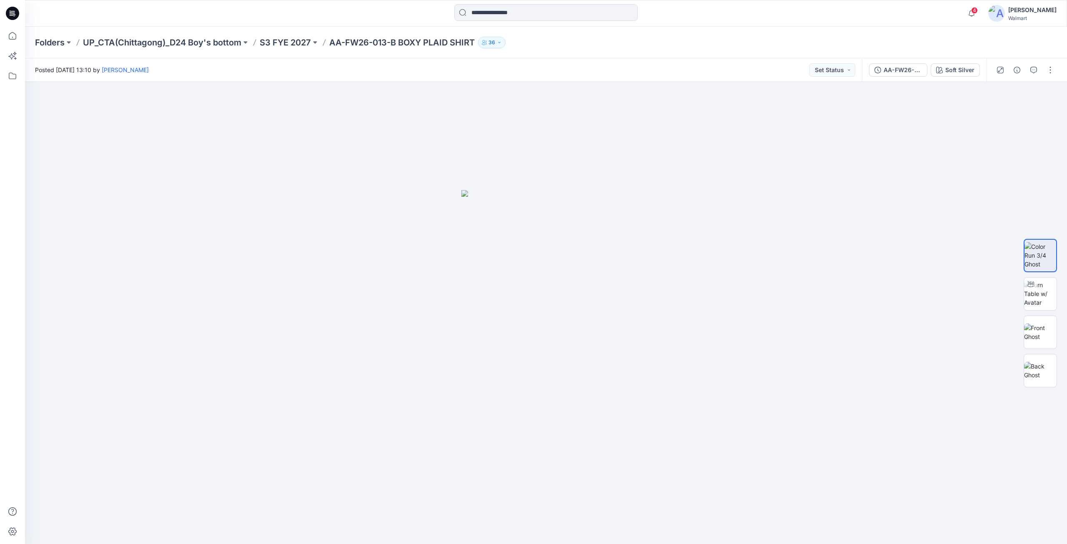
click at [10, 10] on icon at bounding box center [12, 13] width 13 height 13
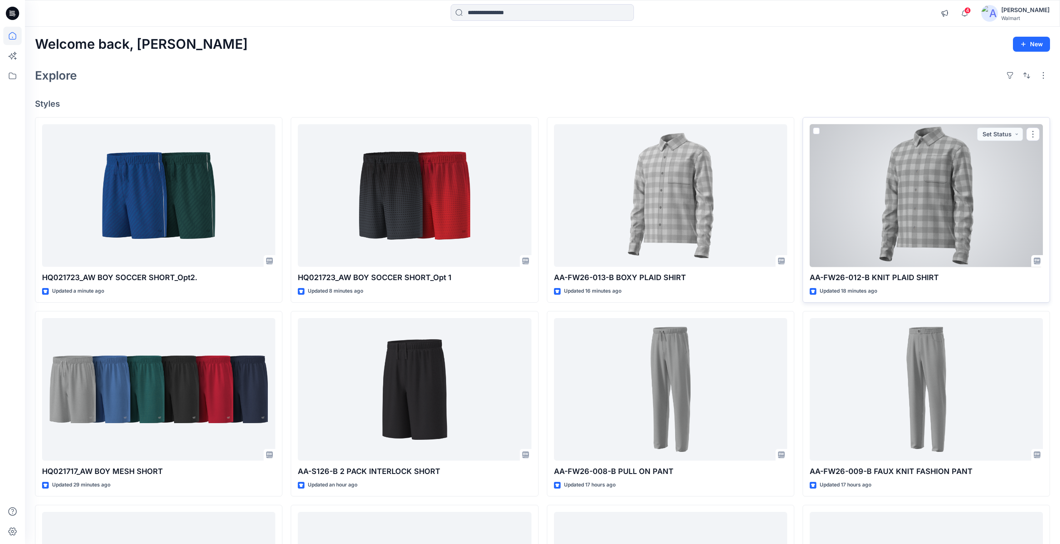
click at [872, 196] on div at bounding box center [926, 195] width 233 height 143
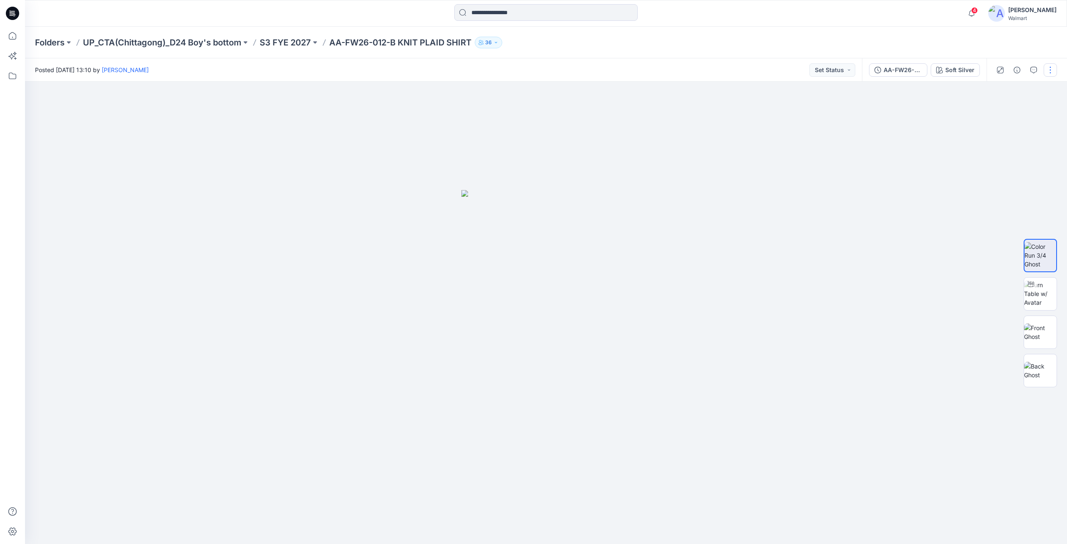
click at [1052, 68] on button "button" at bounding box center [1049, 69] width 13 height 13
click at [1008, 112] on button "Edit" at bounding box center [1015, 112] width 77 height 15
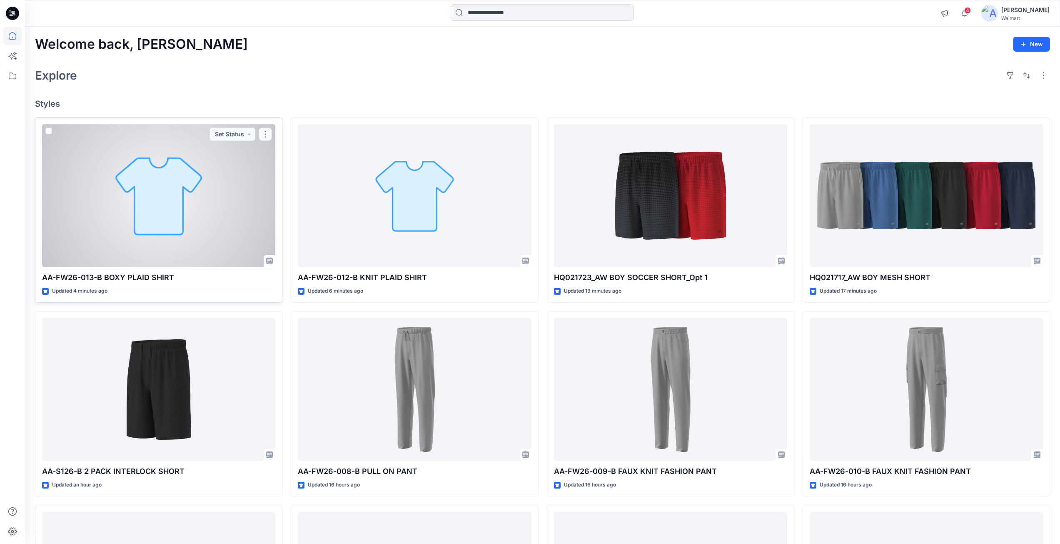
click at [264, 131] on button "button" at bounding box center [265, 134] width 13 height 13
click at [285, 156] on p "Edit" at bounding box center [280, 153] width 10 height 9
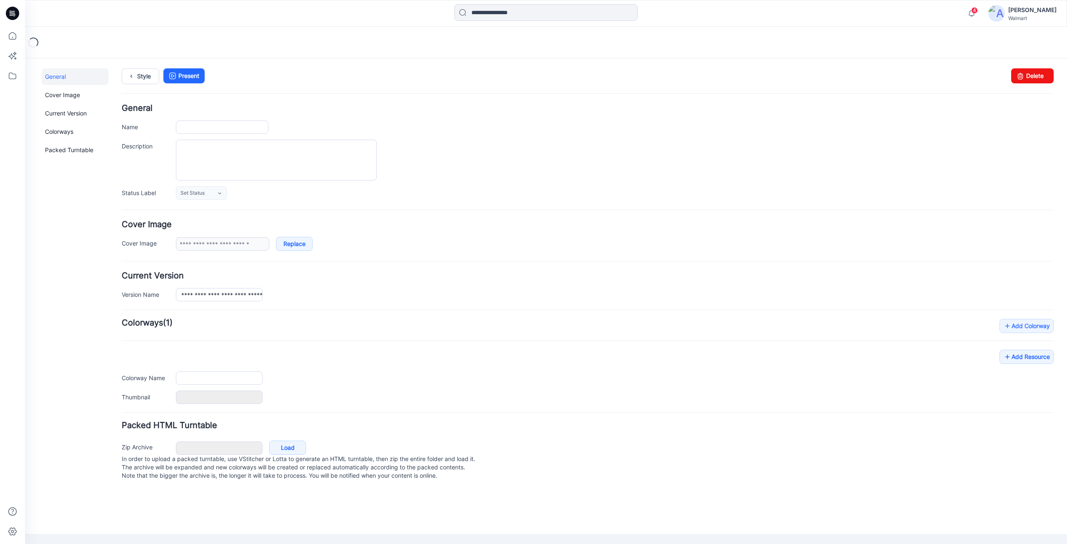
type input "**********"
type textarea "**********"
type input "**********"
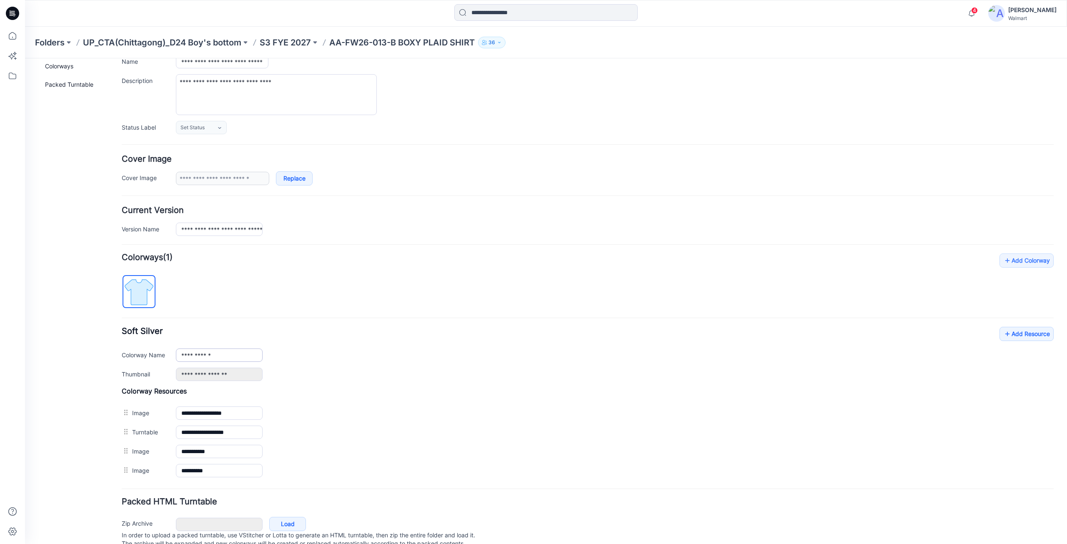
scroll to position [97, 0]
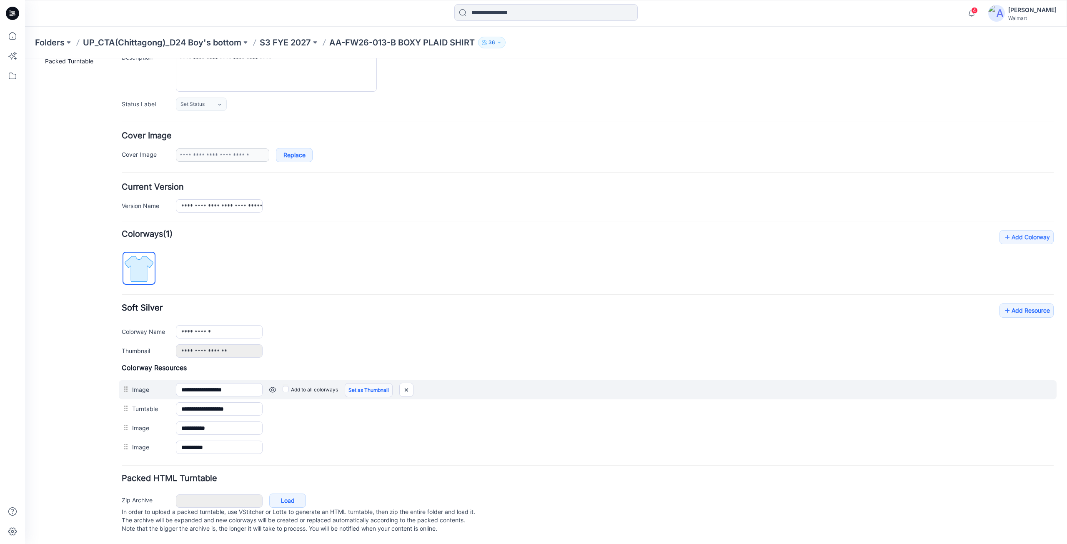
click at [362, 383] on link "Set as Thumbnail" at bounding box center [369, 390] width 48 height 14
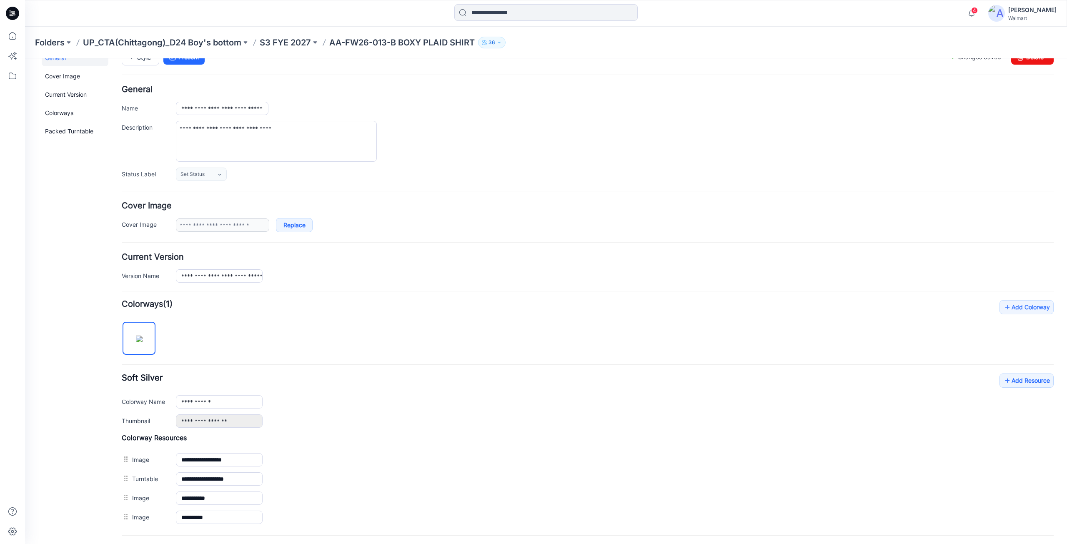
scroll to position [0, 0]
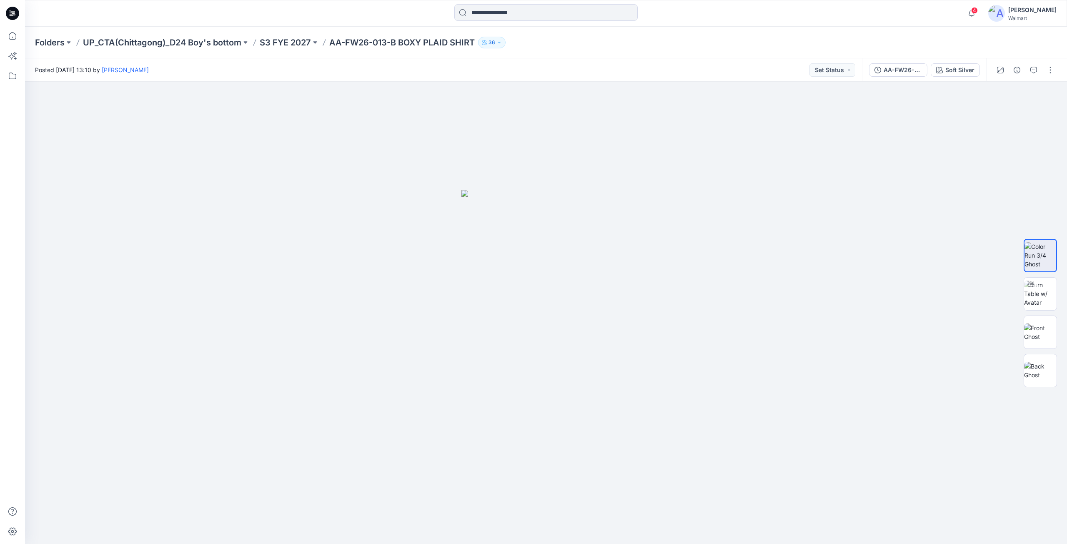
click at [19, 18] on icon at bounding box center [12, 13] width 13 height 27
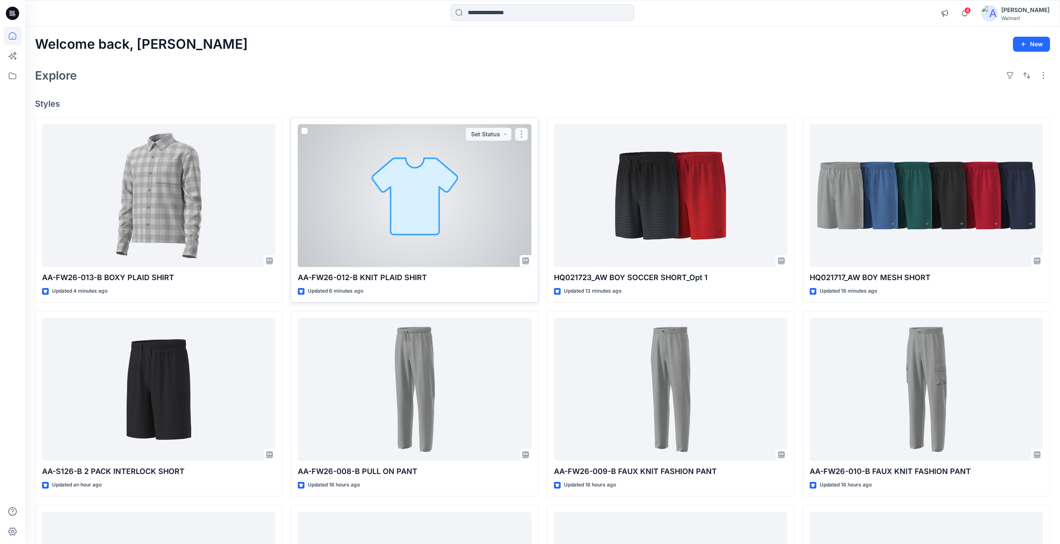
click at [522, 135] on button "button" at bounding box center [521, 134] width 13 height 13
click at [545, 151] on button "Edit" at bounding box center [562, 153] width 90 height 15
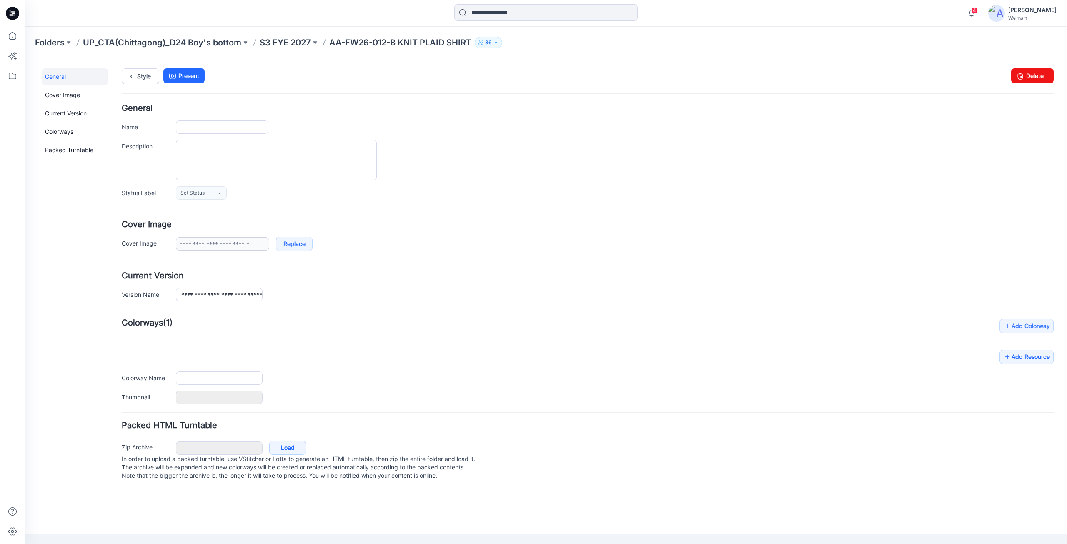
type input "**********"
type textarea "**********"
type input "**********"
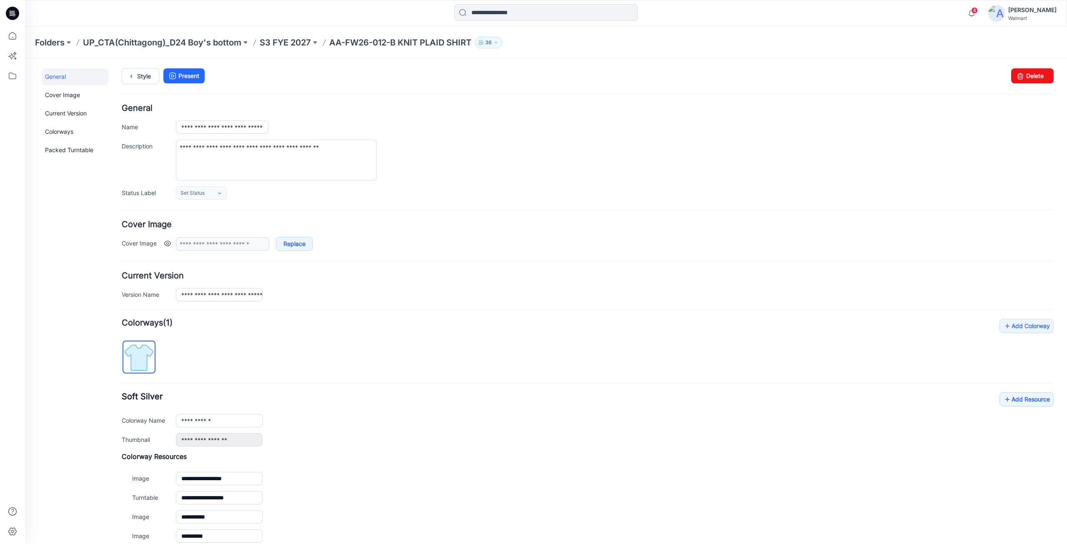
scroll to position [97, 0]
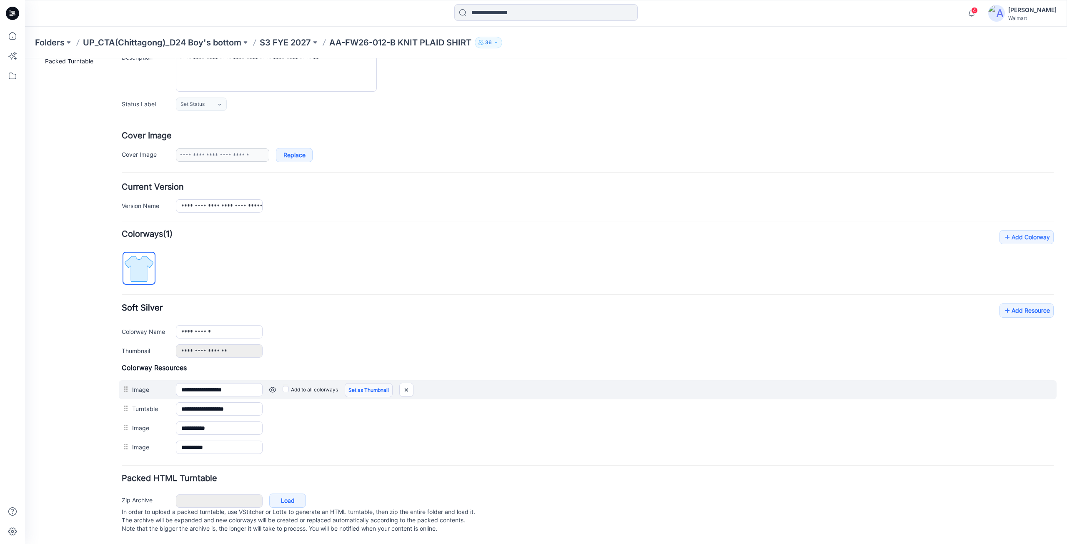
click at [360, 383] on link "Set as Thumbnail" at bounding box center [369, 390] width 48 height 14
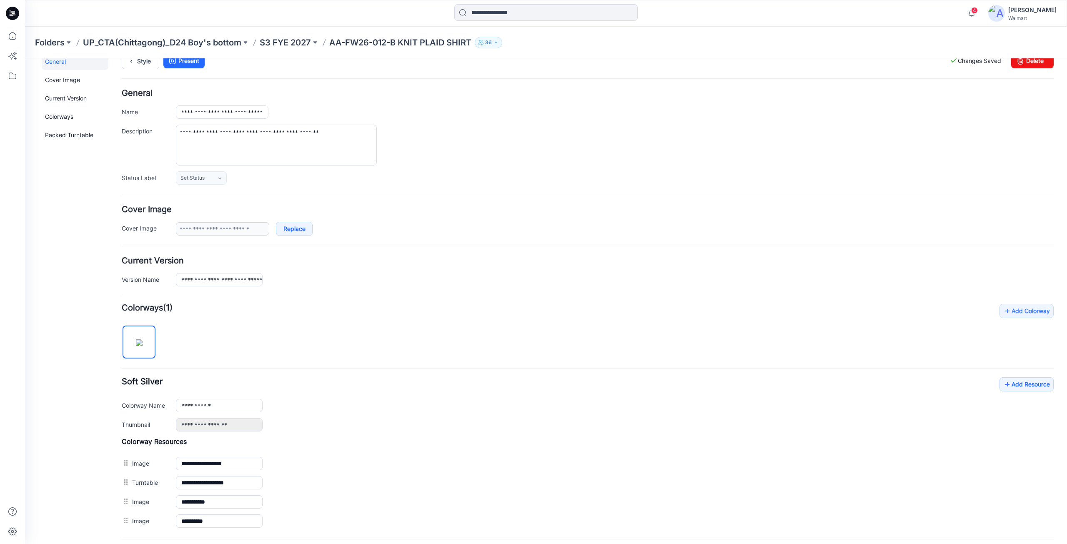
scroll to position [0, 0]
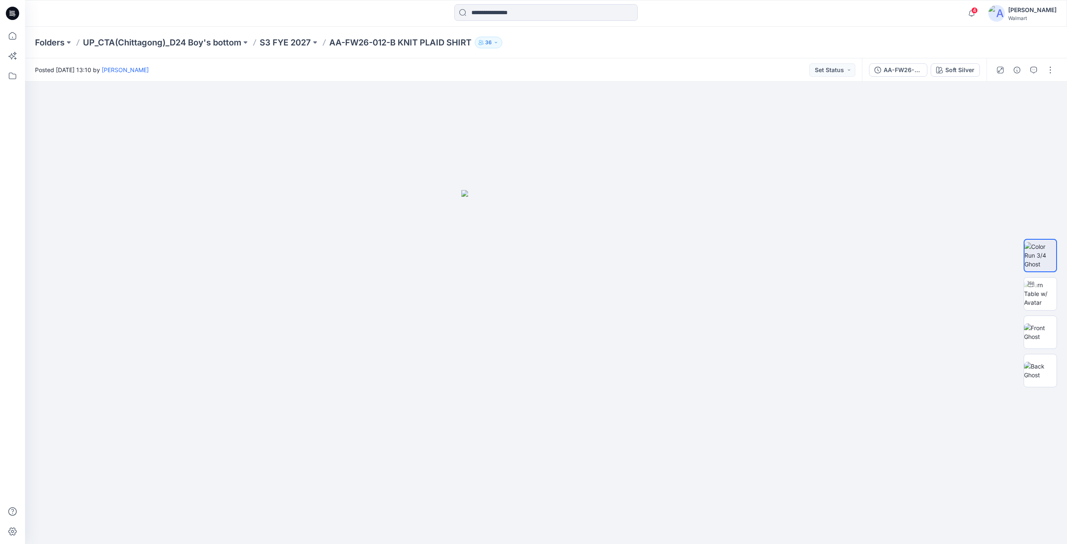
click at [12, 13] on icon at bounding box center [11, 13] width 3 height 0
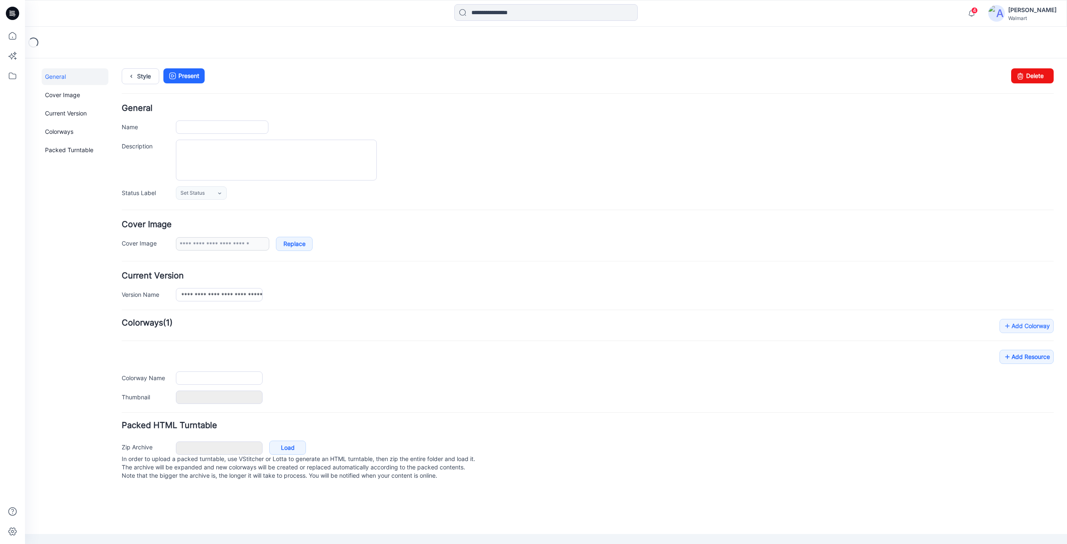
type input "**********"
type textarea "**********"
type input "**********"
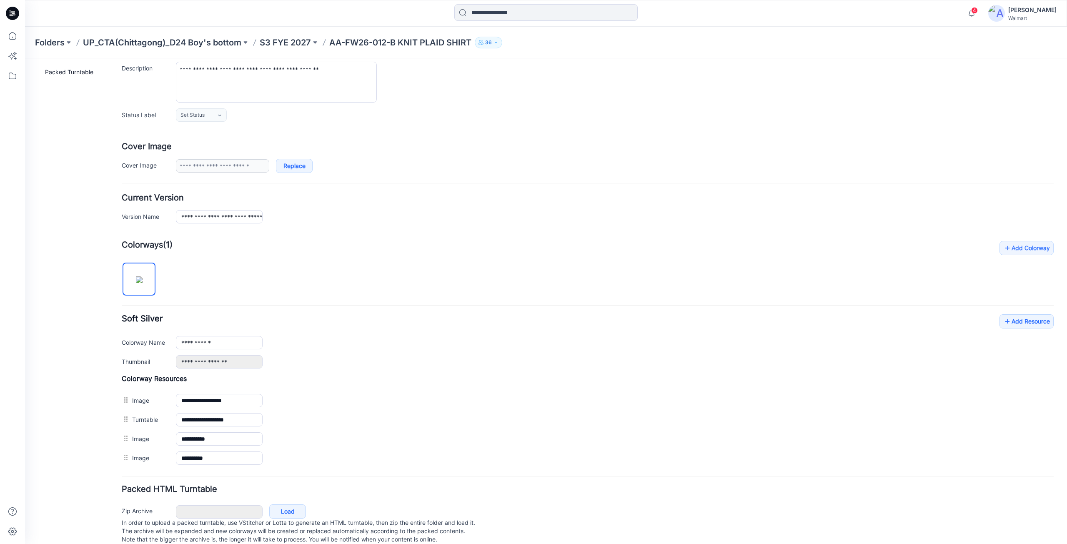
scroll to position [97, 0]
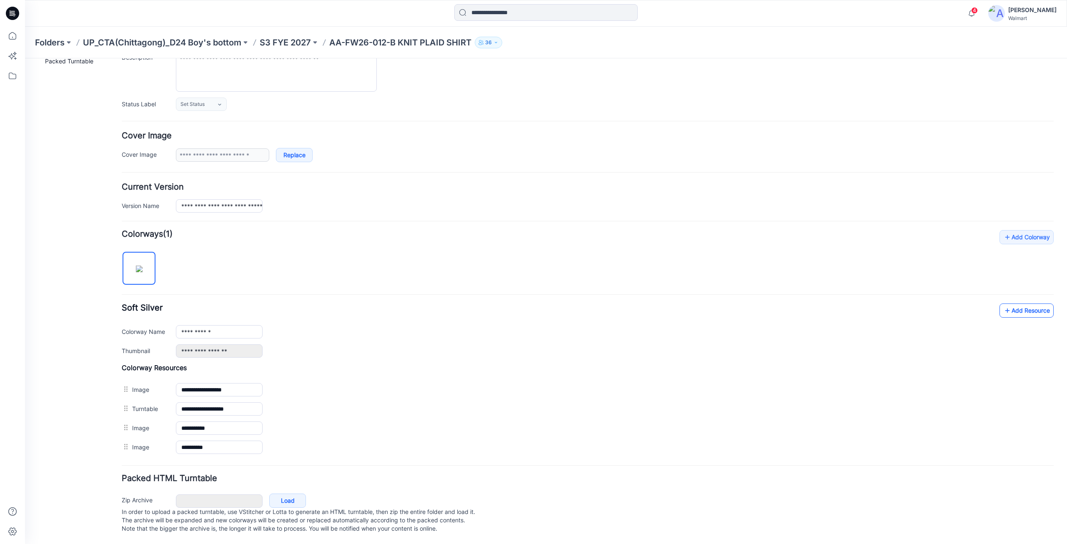
click at [1010, 305] on link "Add Resource" at bounding box center [1026, 310] width 54 height 14
click at [1029, 303] on link "Add Resource" at bounding box center [1026, 310] width 54 height 14
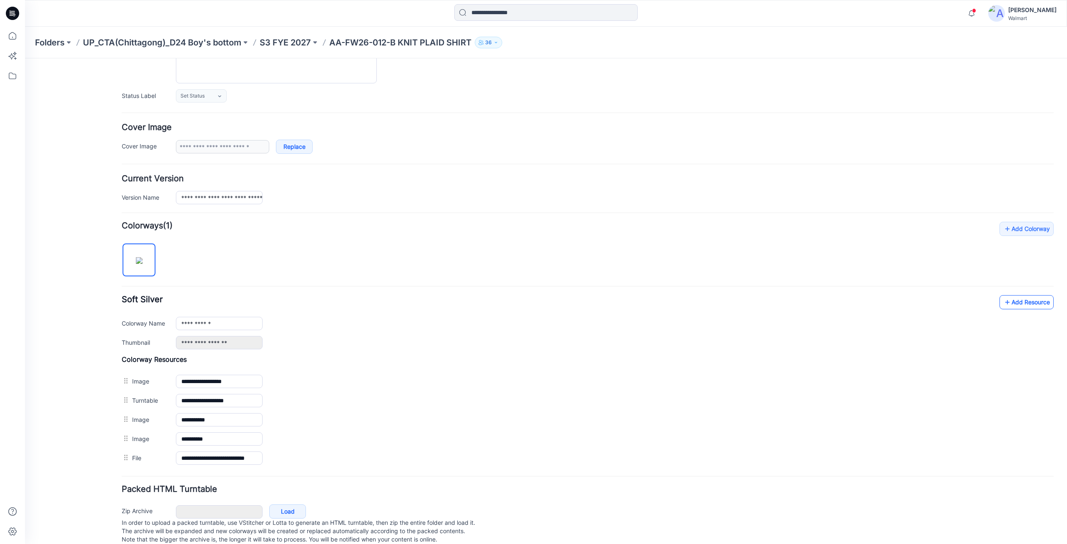
click at [1013, 303] on link "Add Resource" at bounding box center [1026, 302] width 54 height 14
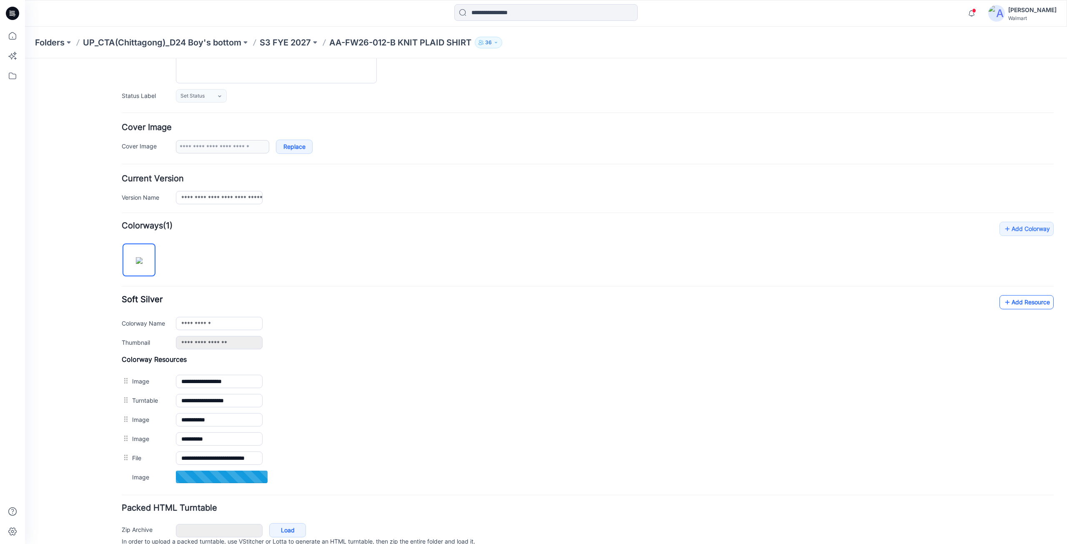
click at [1023, 297] on link "Add Resource" at bounding box center [1026, 302] width 54 height 14
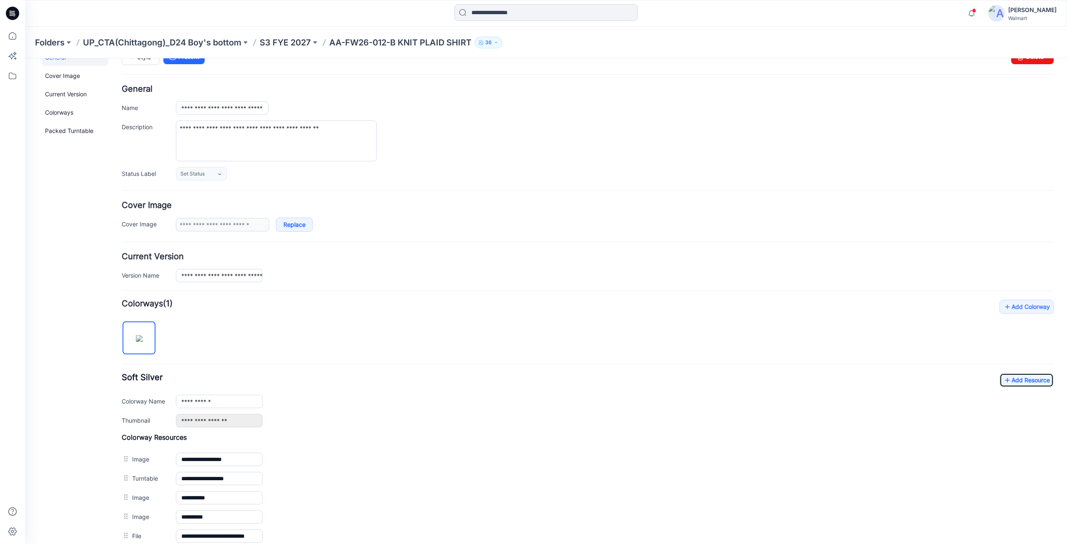
scroll to position [0, 0]
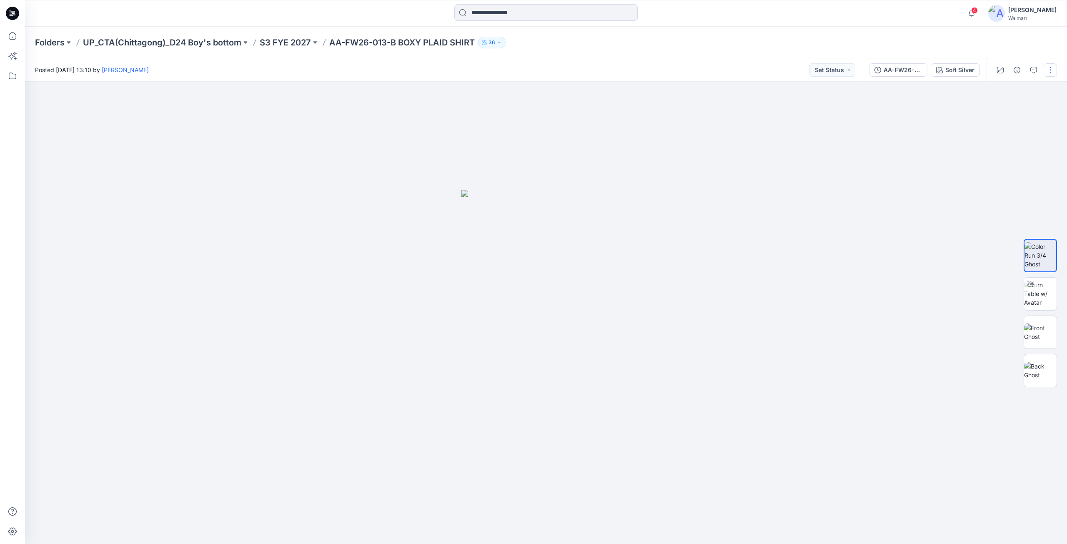
click at [1052, 66] on button "button" at bounding box center [1049, 69] width 13 height 13
click at [998, 112] on p "Edit" at bounding box center [997, 112] width 10 height 9
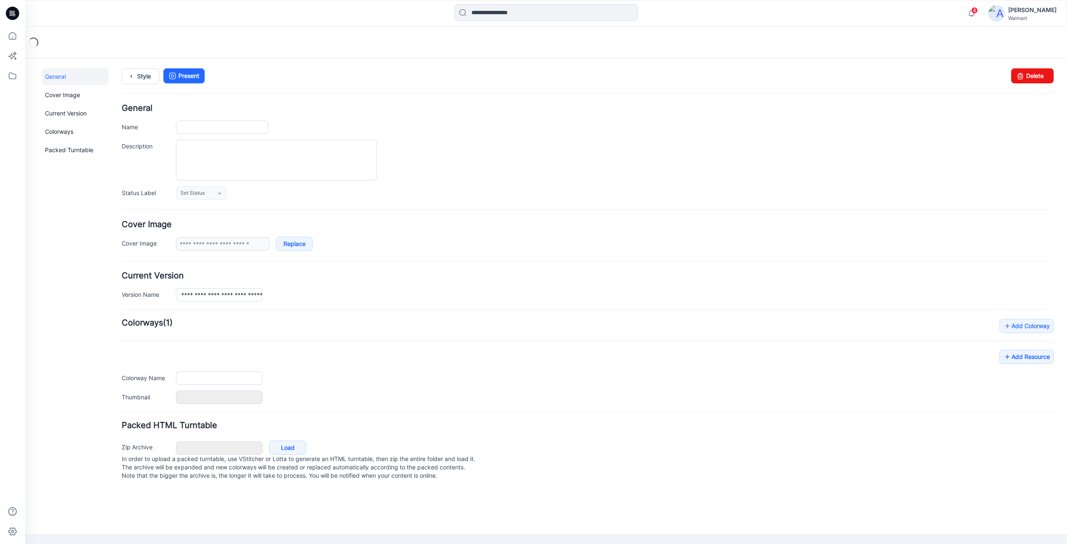
type input "**********"
type textarea "**********"
type input "**********"
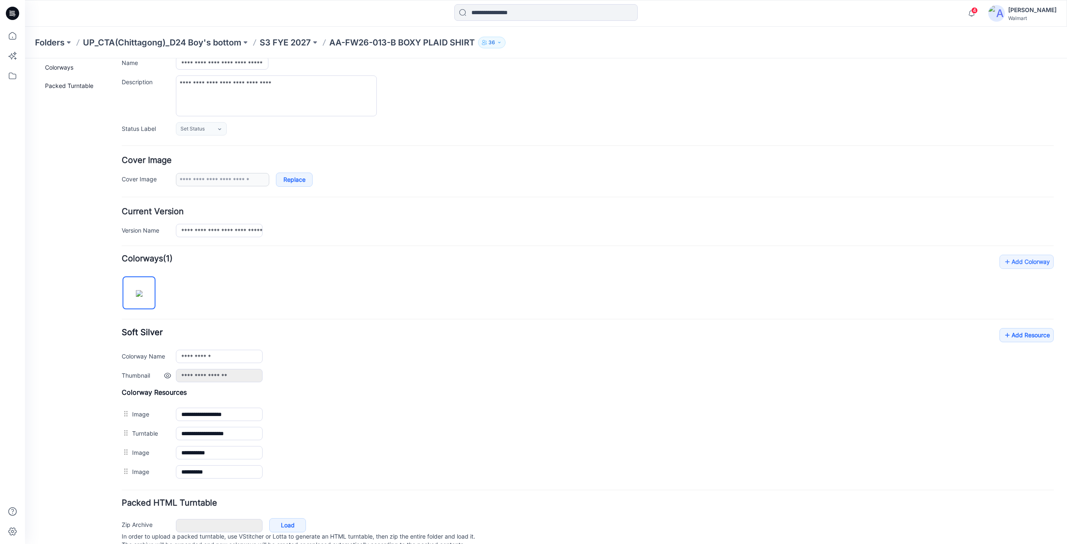
scroll to position [97, 0]
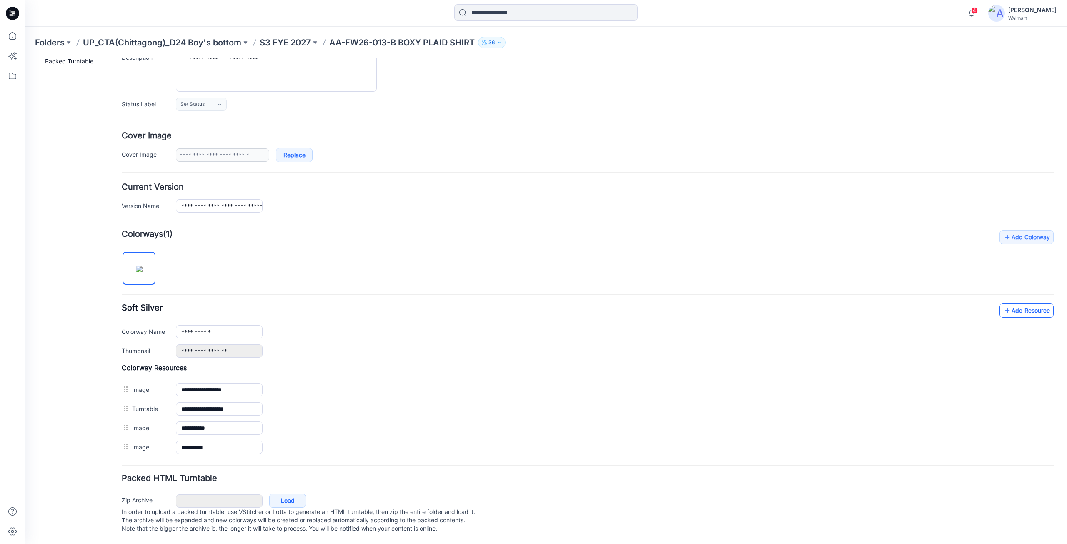
click at [1030, 303] on link "Add Resource" at bounding box center [1026, 310] width 54 height 14
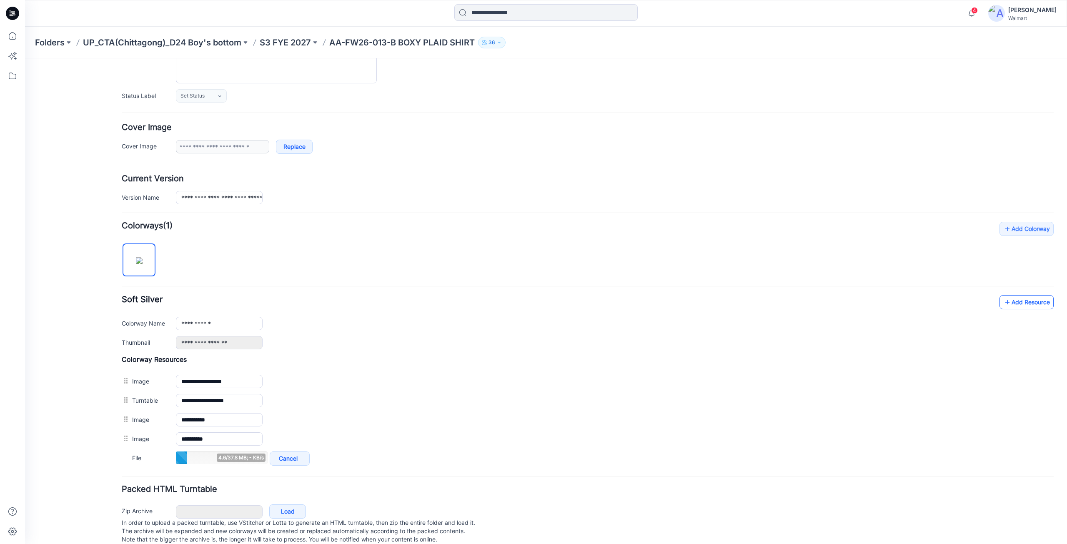
click at [1015, 305] on link "Add Resource" at bounding box center [1026, 302] width 54 height 14
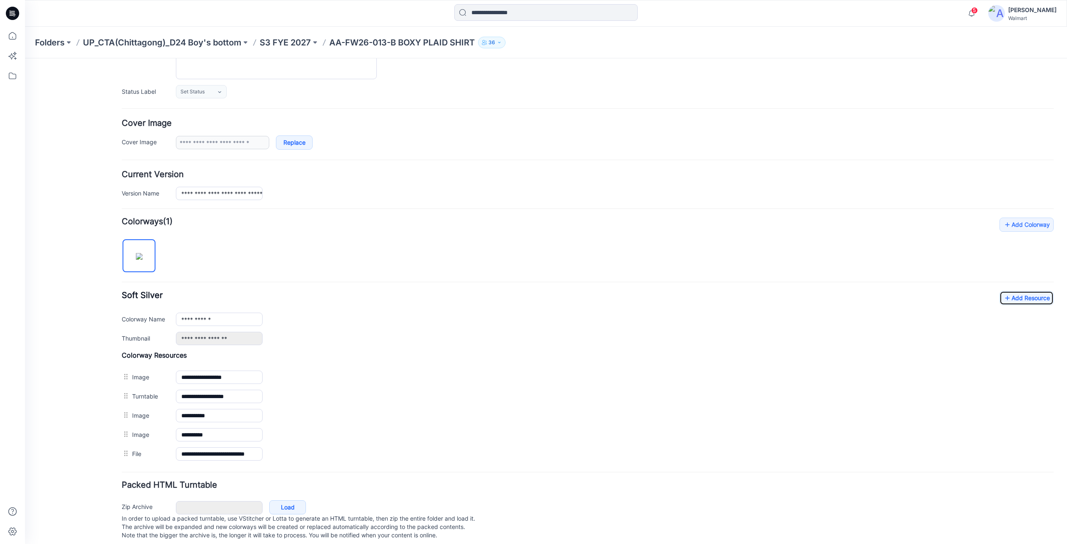
scroll to position [116, 0]
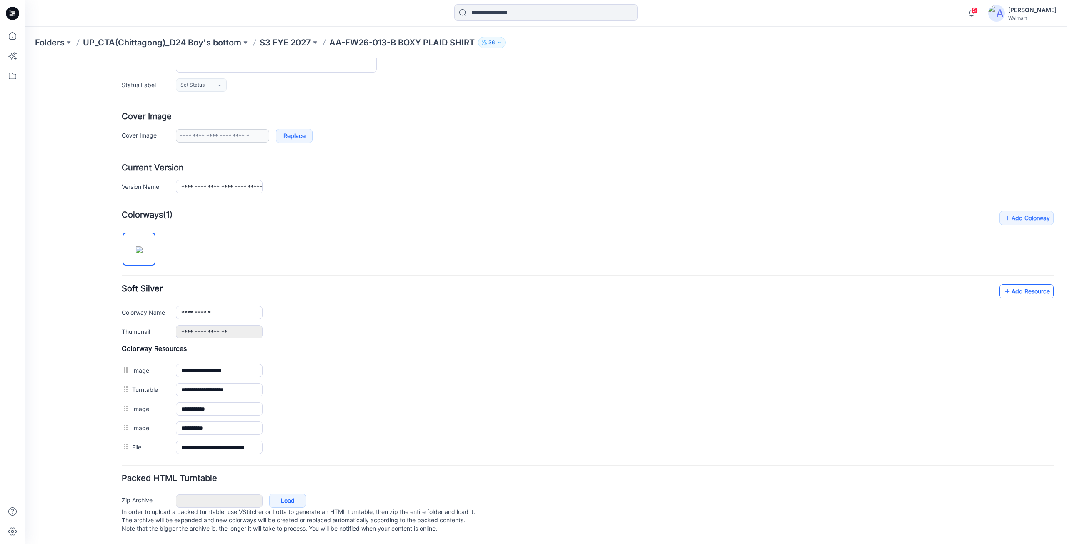
click at [1016, 286] on link "Add Resource" at bounding box center [1026, 291] width 54 height 14
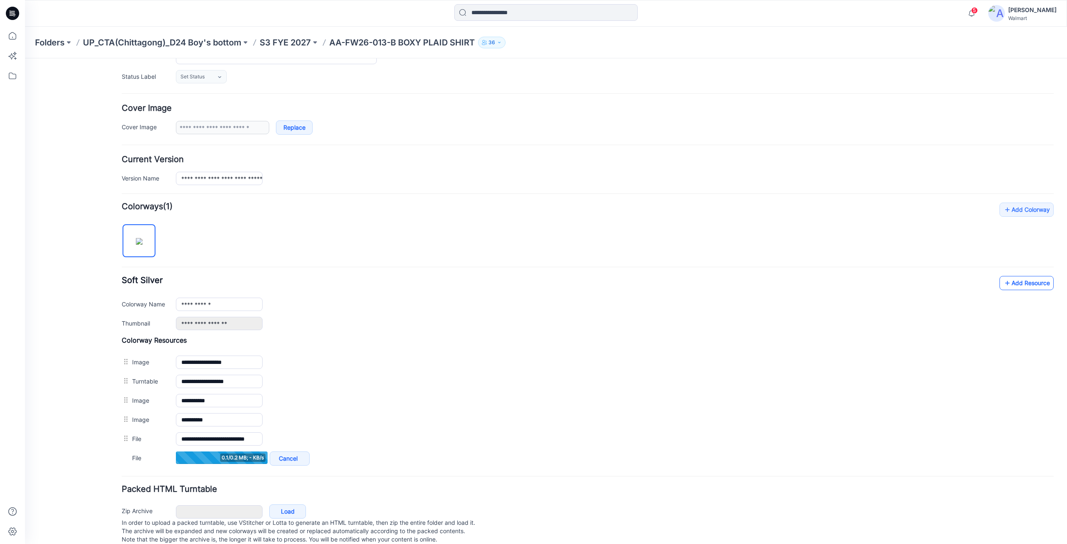
click at [1019, 288] on link "Add Resource" at bounding box center [1026, 283] width 54 height 14
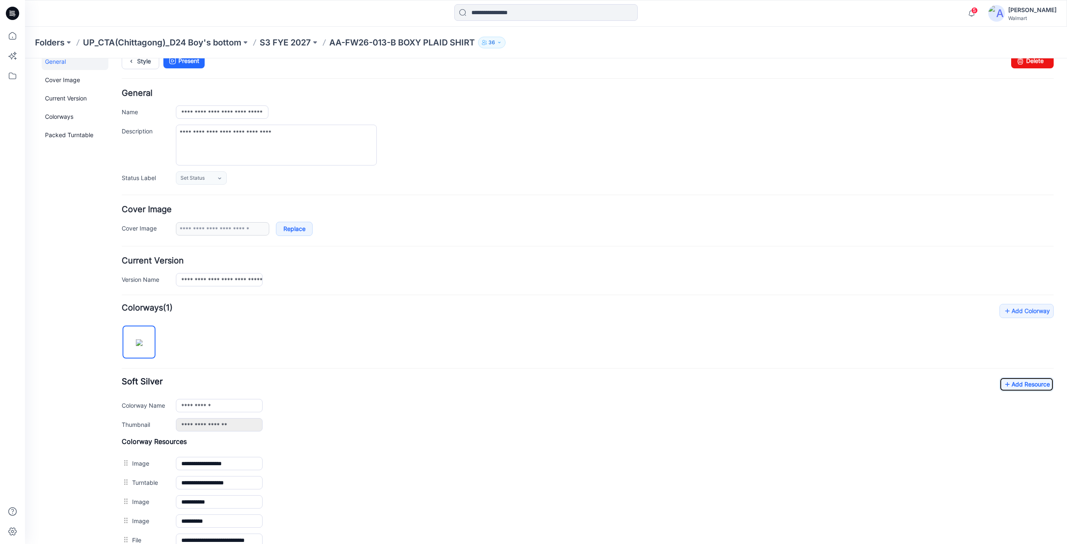
scroll to position [0, 0]
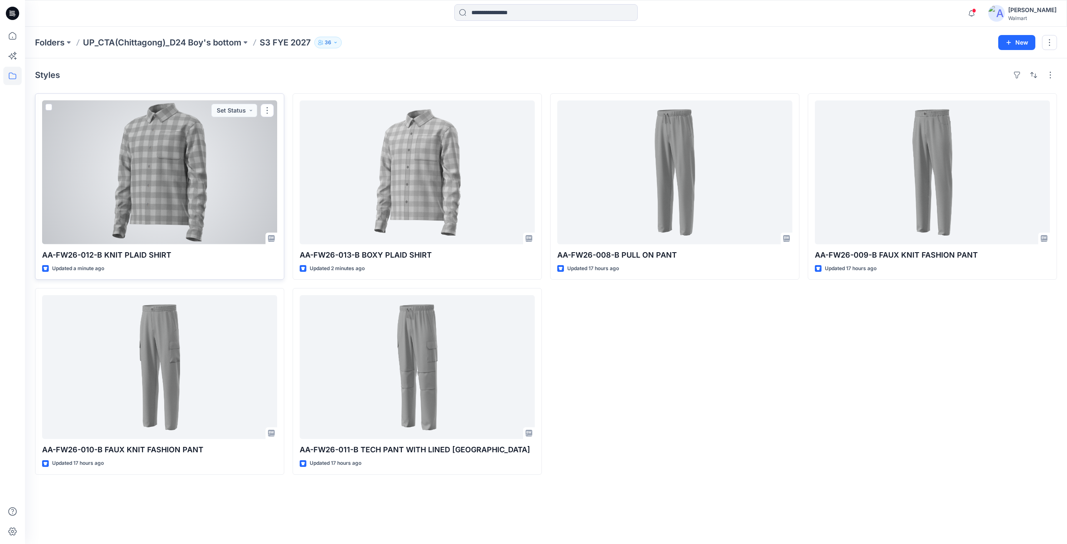
click at [189, 201] on div at bounding box center [159, 172] width 235 height 144
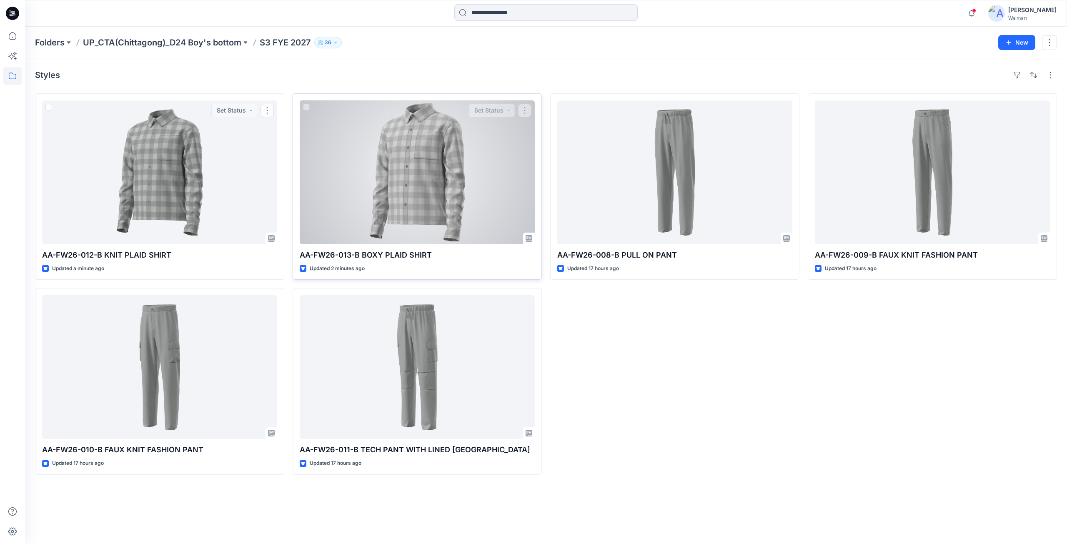
click at [391, 198] on div at bounding box center [417, 172] width 235 height 144
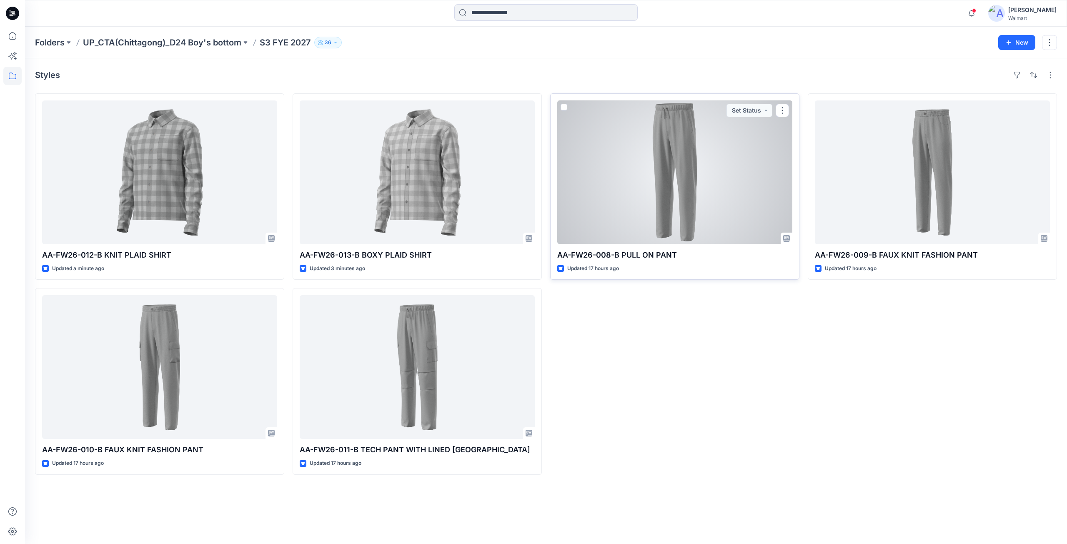
click at [673, 185] on div at bounding box center [674, 172] width 235 height 144
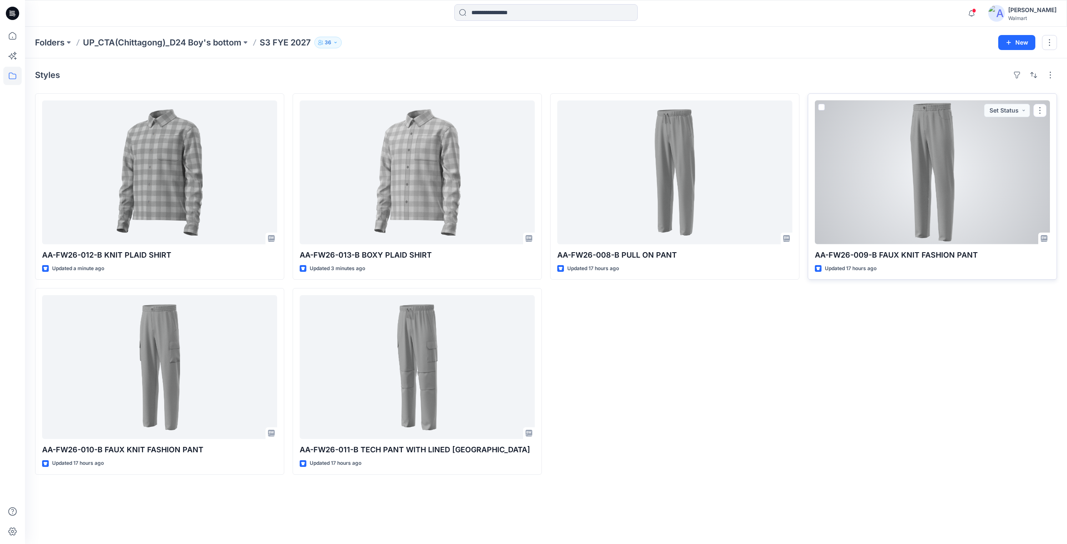
click at [884, 180] on div at bounding box center [932, 172] width 235 height 144
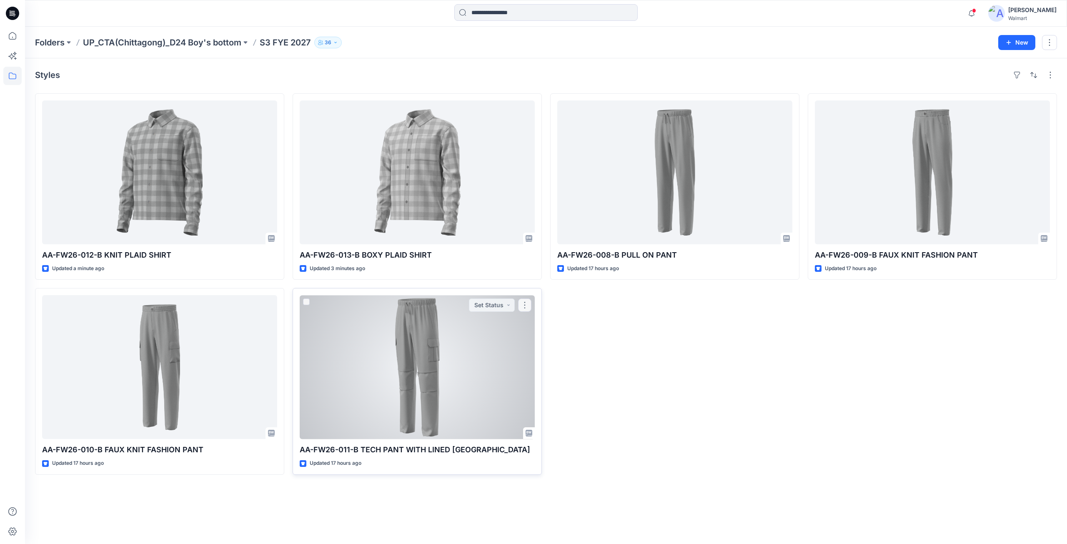
click at [412, 367] on div at bounding box center [417, 367] width 235 height 144
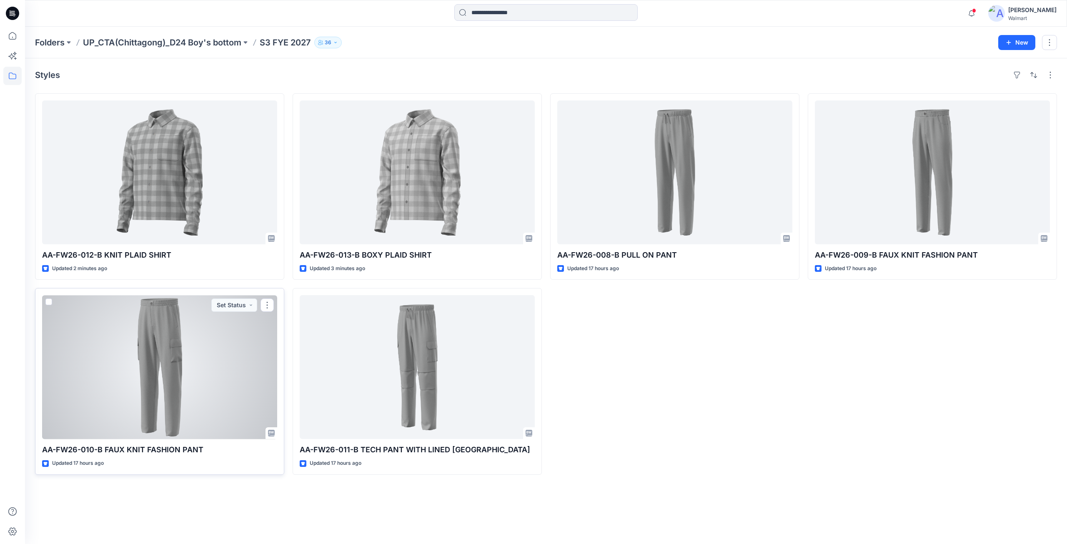
click at [188, 375] on div at bounding box center [159, 367] width 235 height 144
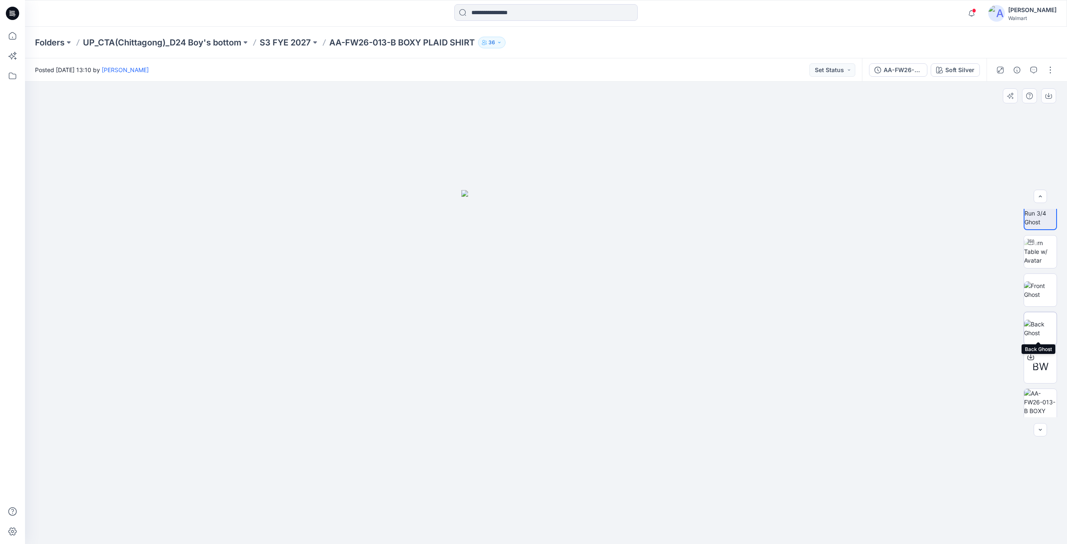
scroll to position [17, 0]
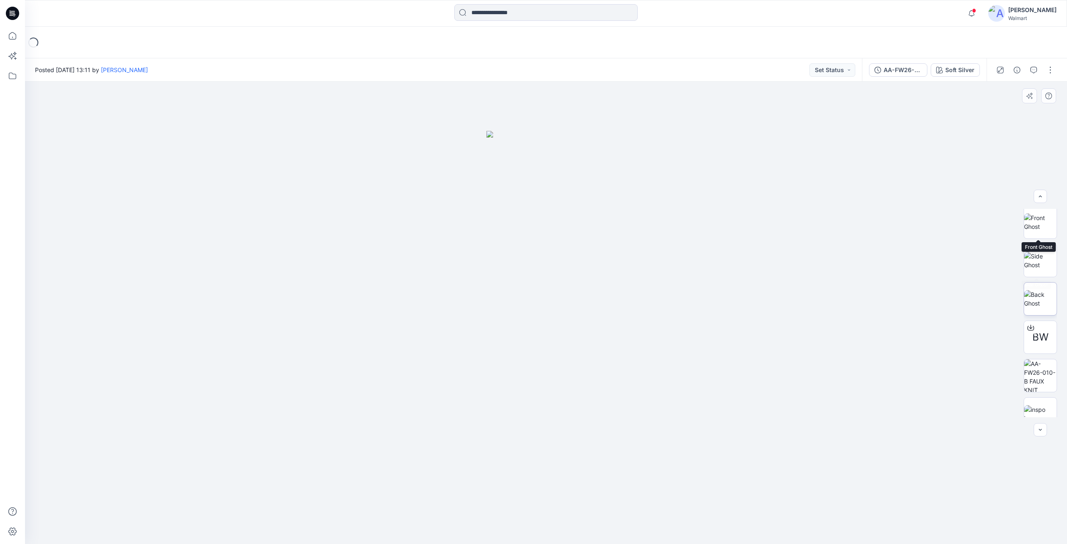
scroll to position [93, 0]
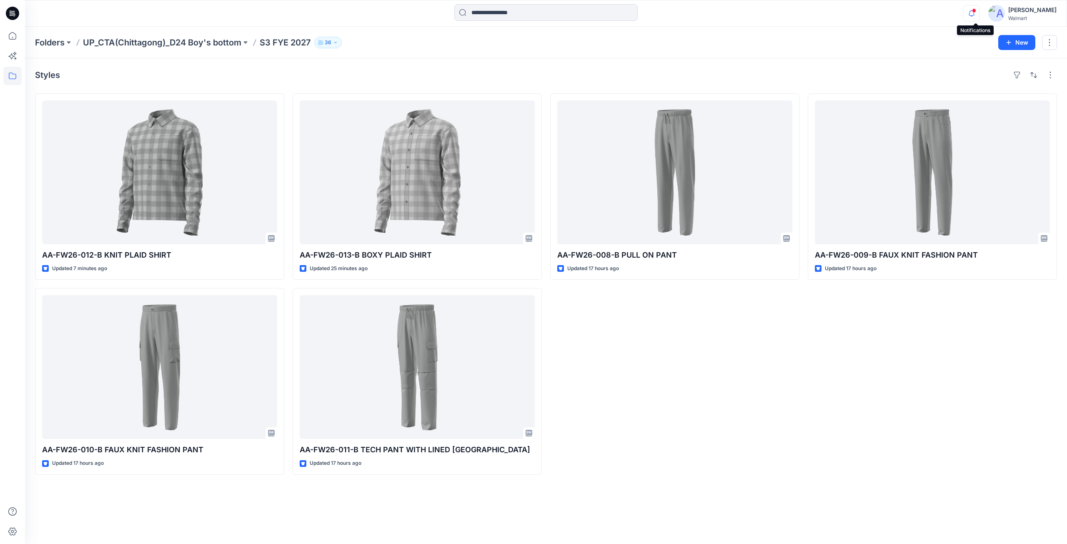
click at [975, 16] on icon "button" at bounding box center [971, 13] width 16 height 17
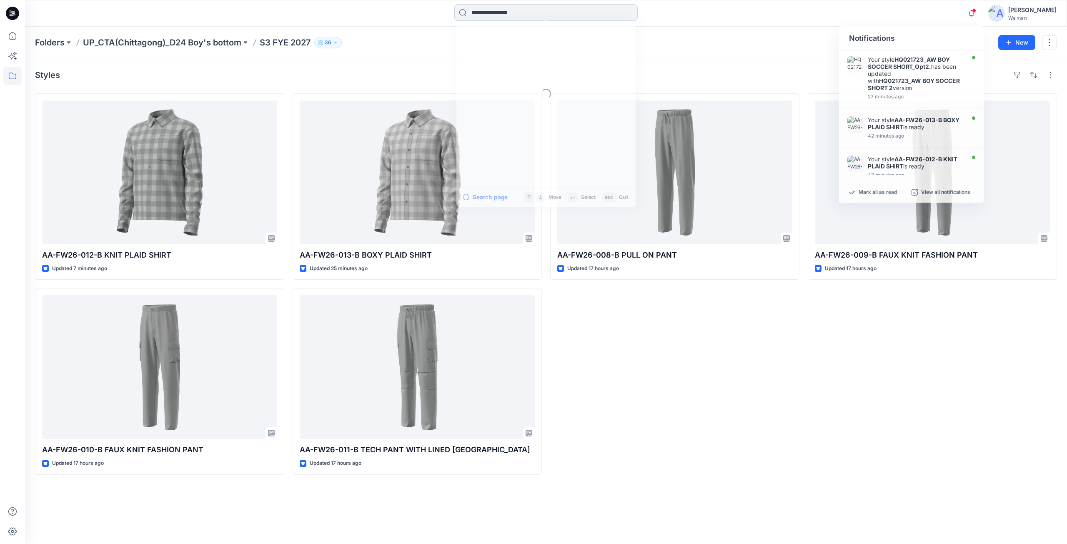
click at [630, 20] on input at bounding box center [545, 12] width 183 height 17
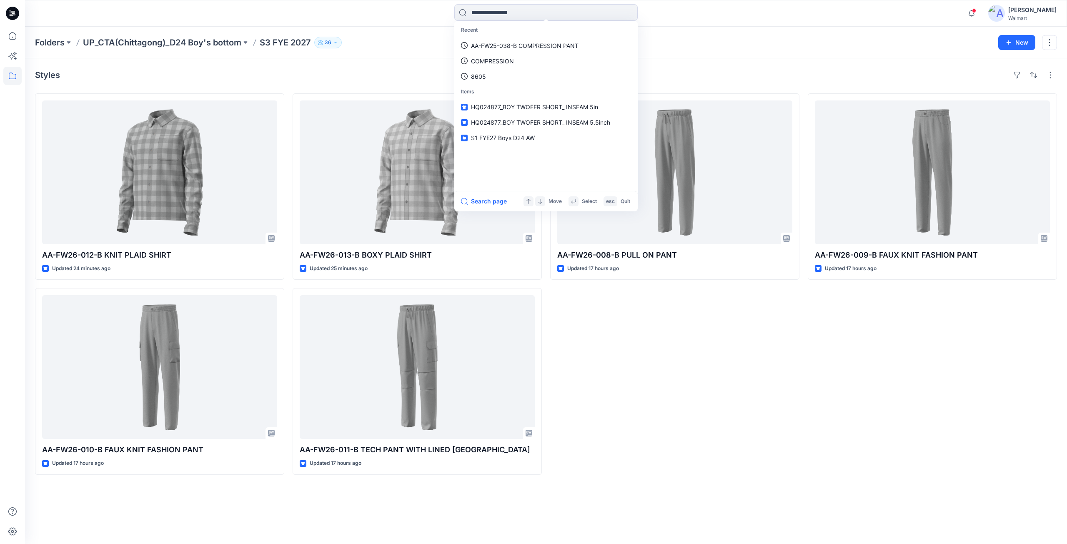
click at [679, 19] on div "Recent AA-FW25-038-B COMPRESSION PANT COMPRESSION 8605 Items HQ024877_BOY TWOFE…" at bounding box center [545, 13] width 521 height 18
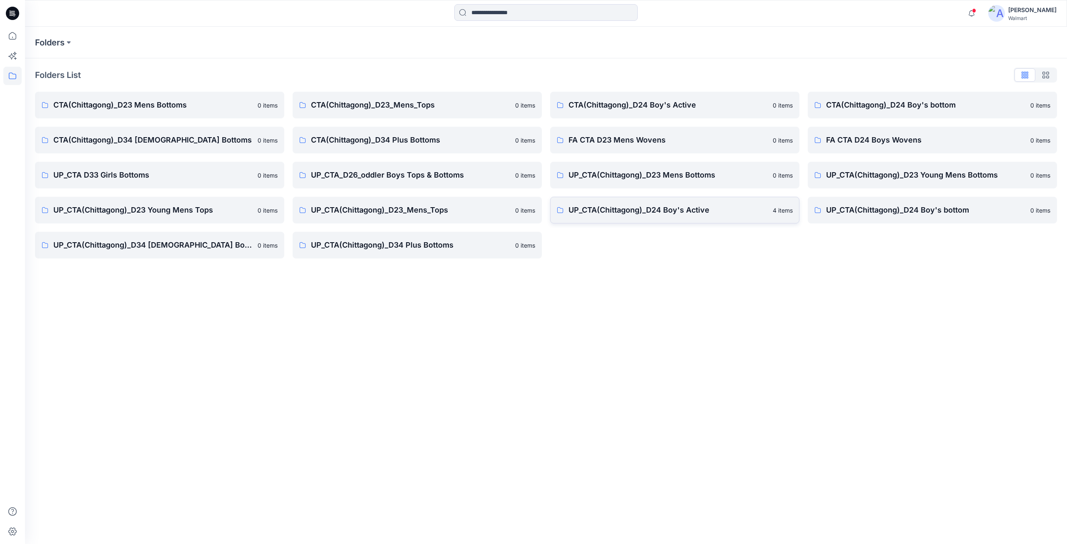
click at [655, 217] on link "UP_CTA(Chittagong)_D24 Boy's Active 4 items" at bounding box center [674, 210] width 249 height 27
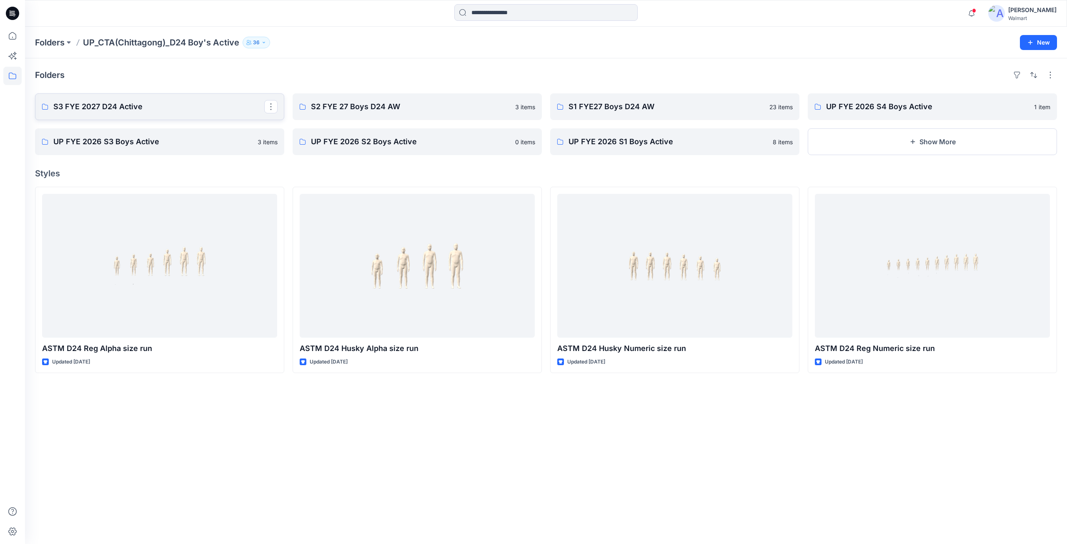
click at [100, 107] on p "S3 FYE 2027 D24 Active" at bounding box center [158, 107] width 211 height 12
